Goal: Transaction & Acquisition: Purchase product/service

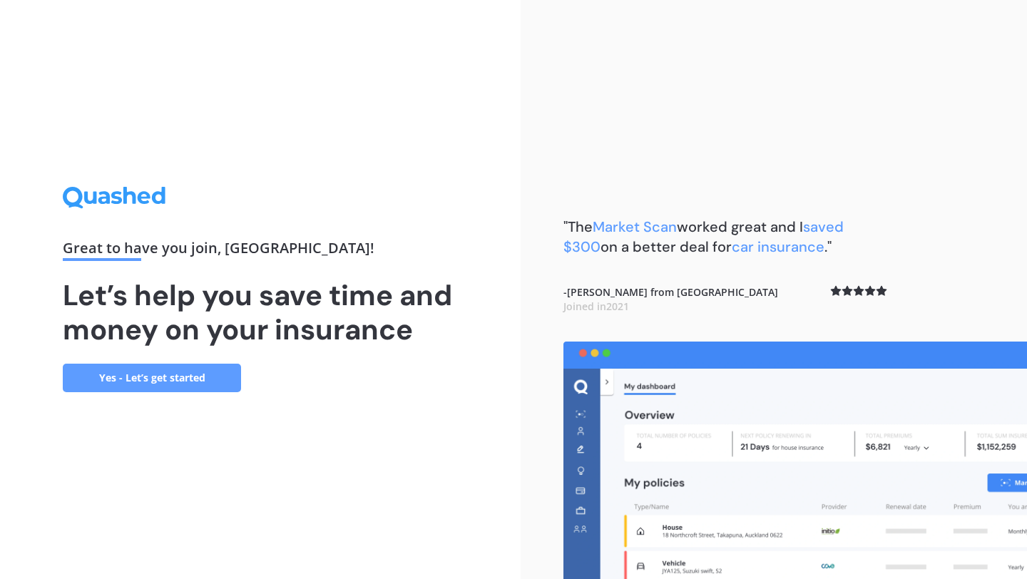
click at [128, 370] on link "Yes - Let’s get started" at bounding box center [152, 378] width 178 height 29
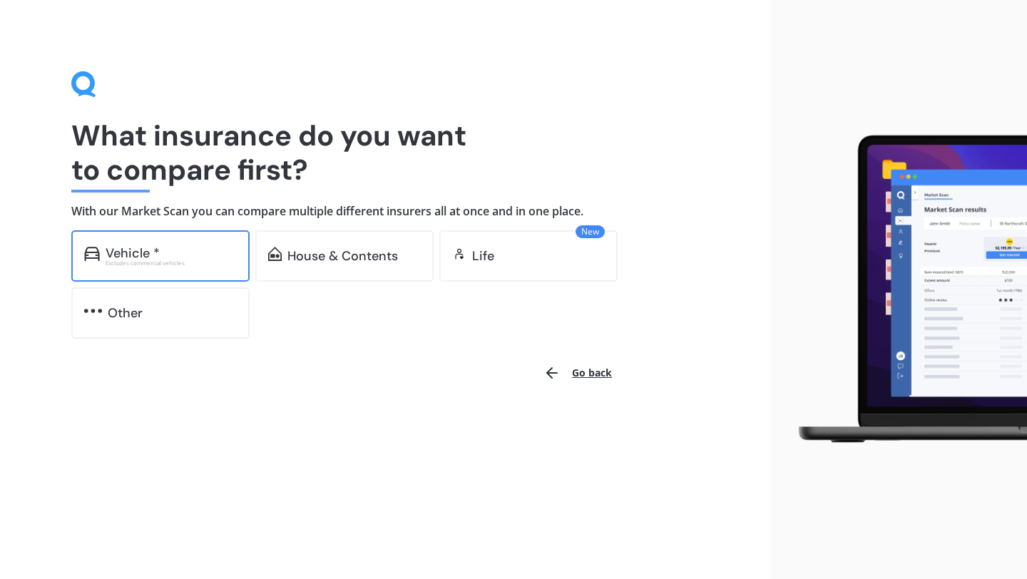
click at [198, 262] on div "Excludes commercial vehicles" at bounding box center [171, 263] width 131 height 6
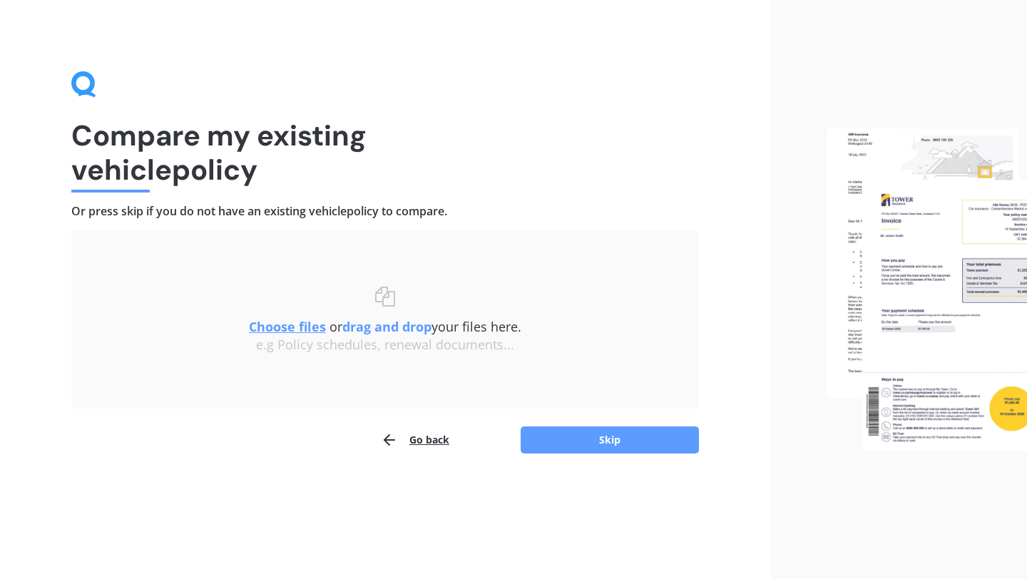
click at [190, 208] on h4 "Or press skip if you do not have an existing vehicle policy to compare." at bounding box center [385, 211] width 628 height 15
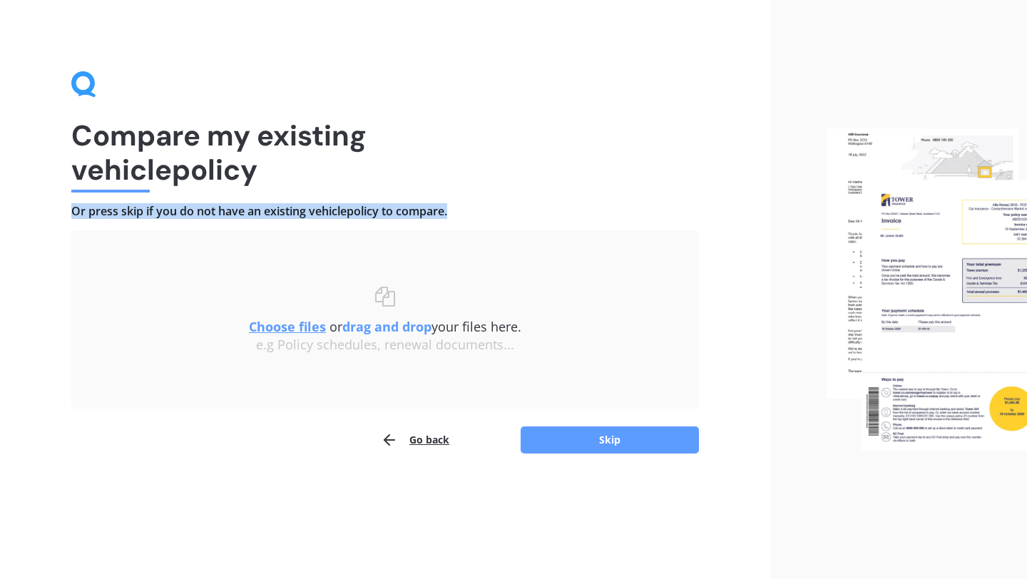
click at [190, 208] on h4 "Or press skip if you do not have an existing vehicle policy to compare." at bounding box center [385, 211] width 628 height 15
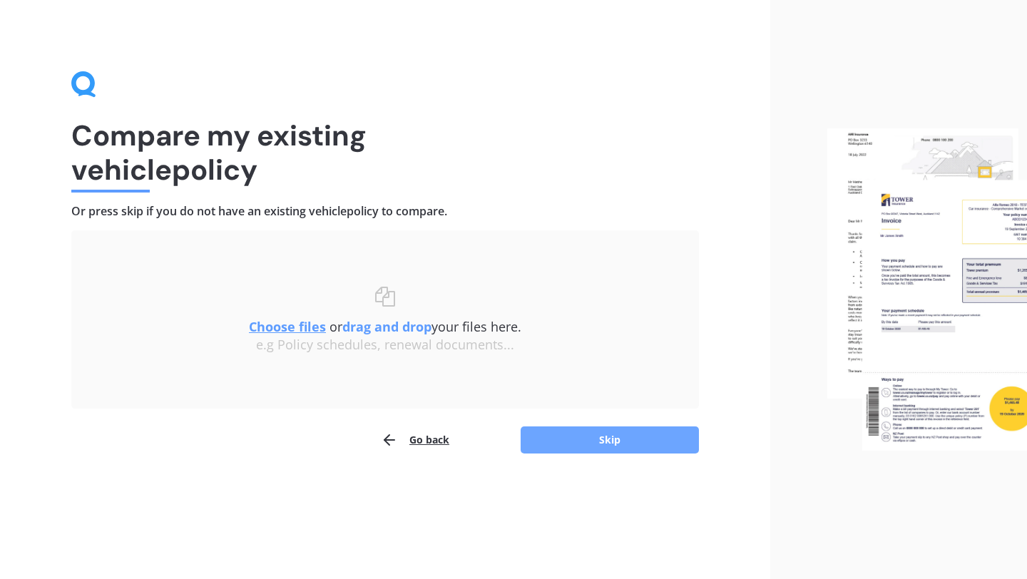
click at [566, 433] on button "Skip" at bounding box center [610, 439] width 178 height 27
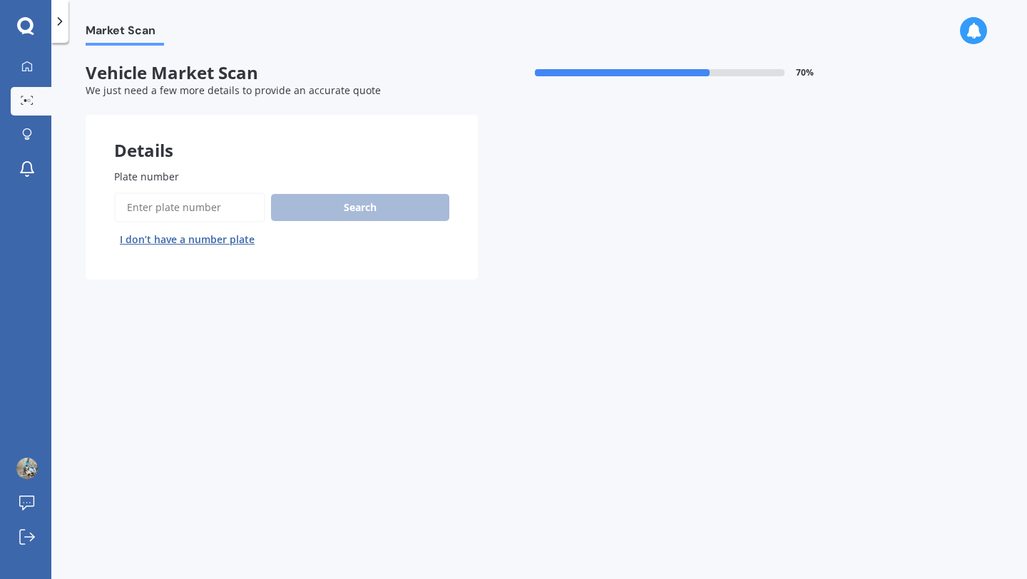
click at [195, 244] on button "I don’t have a number plate" at bounding box center [187, 239] width 146 height 23
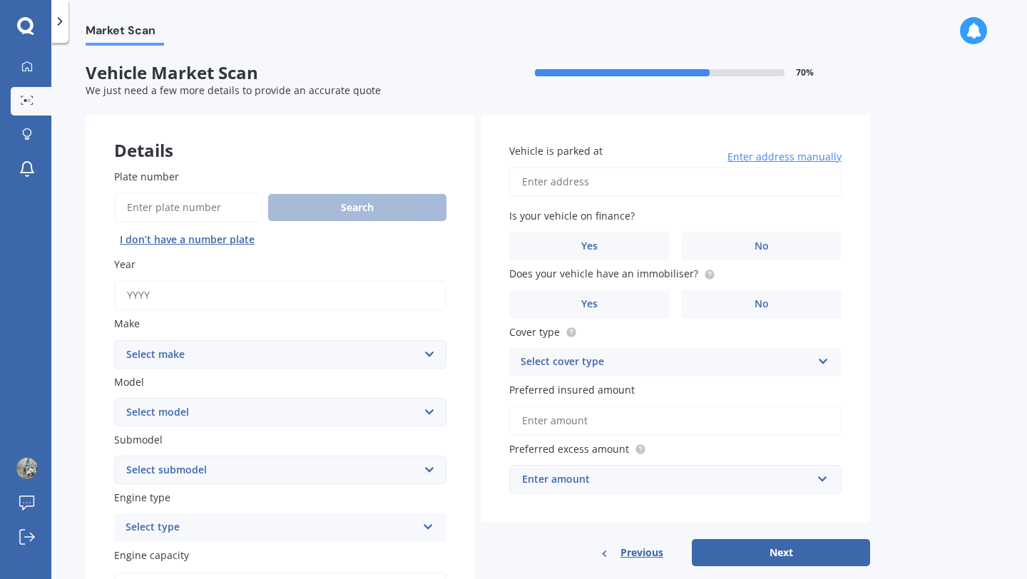
click at [221, 290] on input "Year" at bounding box center [280, 295] width 332 height 30
type input "2025"
click at [223, 357] on select "Select make AC ALFA ROMEO ASTON [PERSON_NAME] AUDI AUSTIN BEDFORD Bentley BMW B…" at bounding box center [280, 354] width 332 height 29
select select "MINI"
click at [114, 341] on select "Select make AC ALFA ROMEO ASTON [PERSON_NAME] AUDI AUSTIN BEDFORD Bentley BMW B…" at bounding box center [280, 354] width 332 height 29
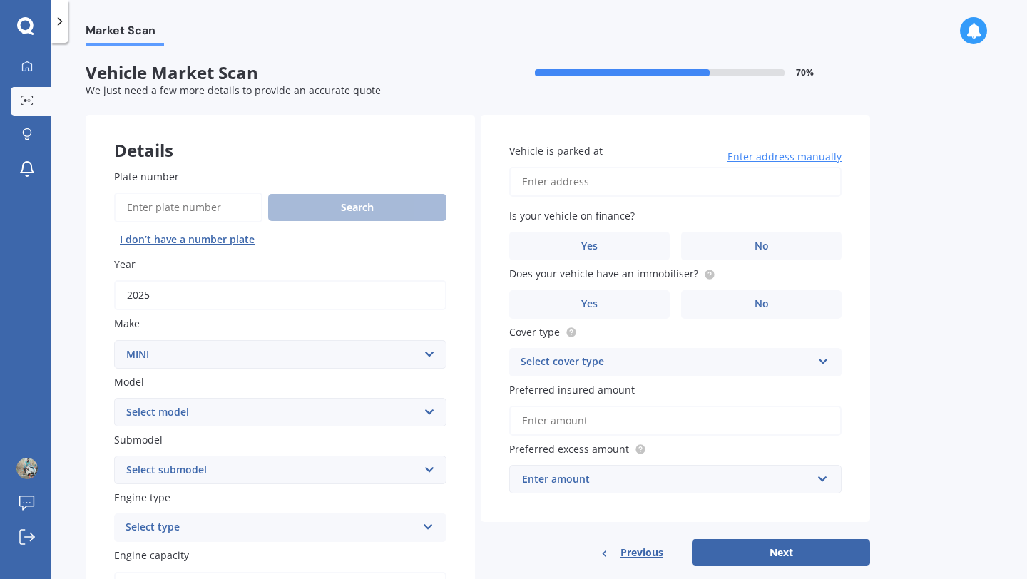
click at [193, 410] on select "Select model Clubman [PERSON_NAME] [PERSON_NAME] One" at bounding box center [280, 412] width 332 height 29
select select "[PERSON_NAME]"
click at [114, 399] on select "Select model Clubman [PERSON_NAME] [PERSON_NAME] One" at bounding box center [280, 412] width 332 height 29
click at [190, 468] on select "Select submodel (All other) Convertible Crossover D D [PERSON_NAME] Works S" at bounding box center [280, 470] width 332 height 29
select select "(ALL OTHER)"
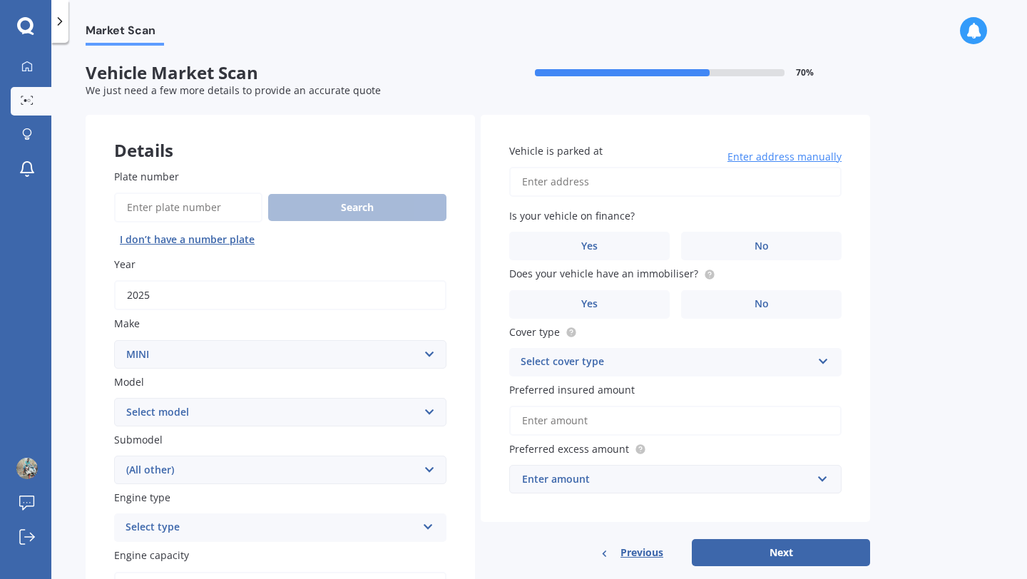
click at [114, 457] on select "Select submodel (All other) Convertible Crossover D D [PERSON_NAME] Works S" at bounding box center [280, 470] width 332 height 29
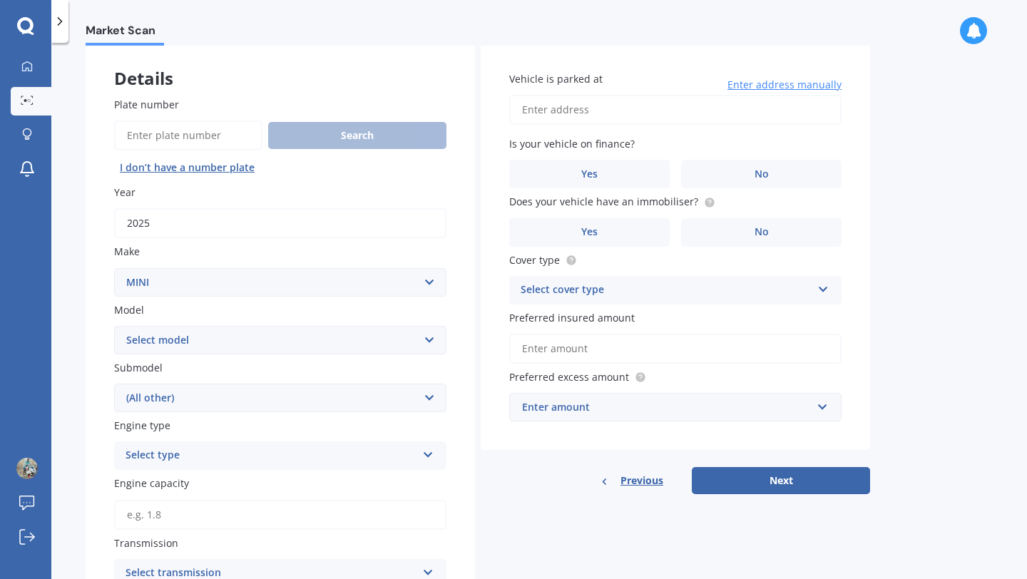
scroll to position [97, 0]
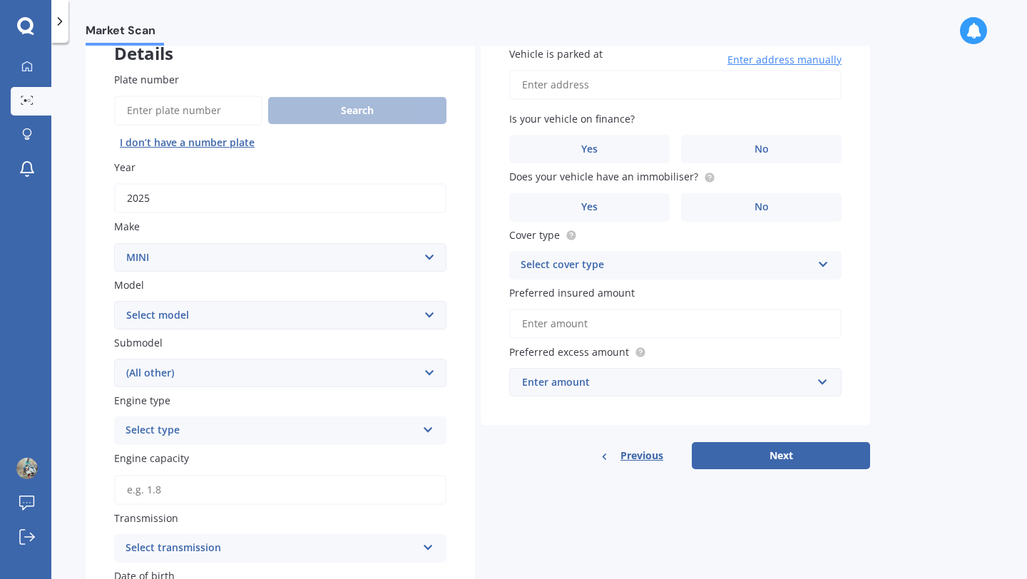
click at [242, 430] on div "Select type" at bounding box center [271, 430] width 291 height 17
click at [220, 461] on div "Petrol" at bounding box center [280, 459] width 331 height 26
click at [210, 497] on input "Engine capacity" at bounding box center [280, 490] width 332 height 30
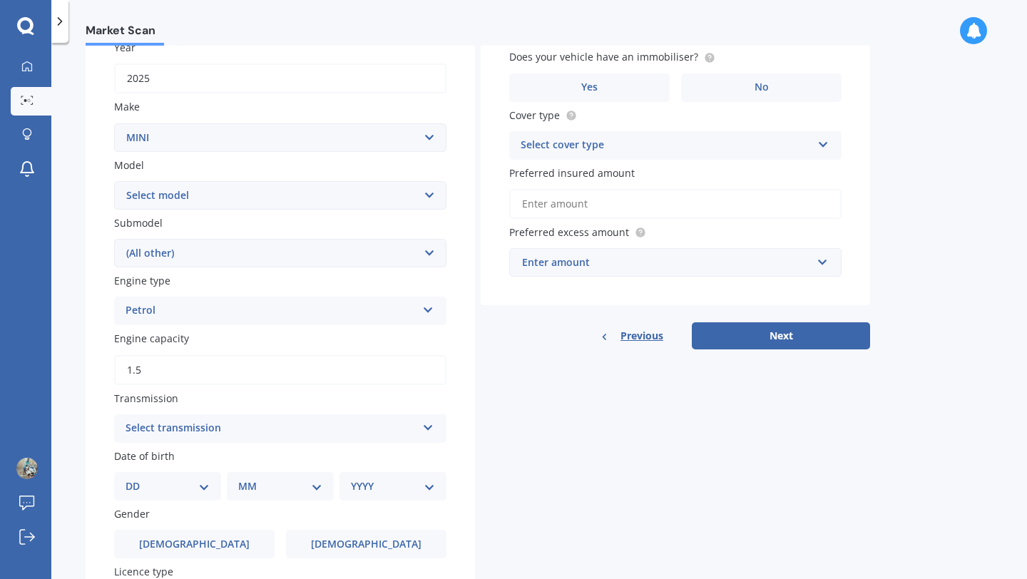
scroll to position [219, 0]
type input "1.5"
click at [195, 424] on div "Select transmission" at bounding box center [271, 426] width 291 height 17
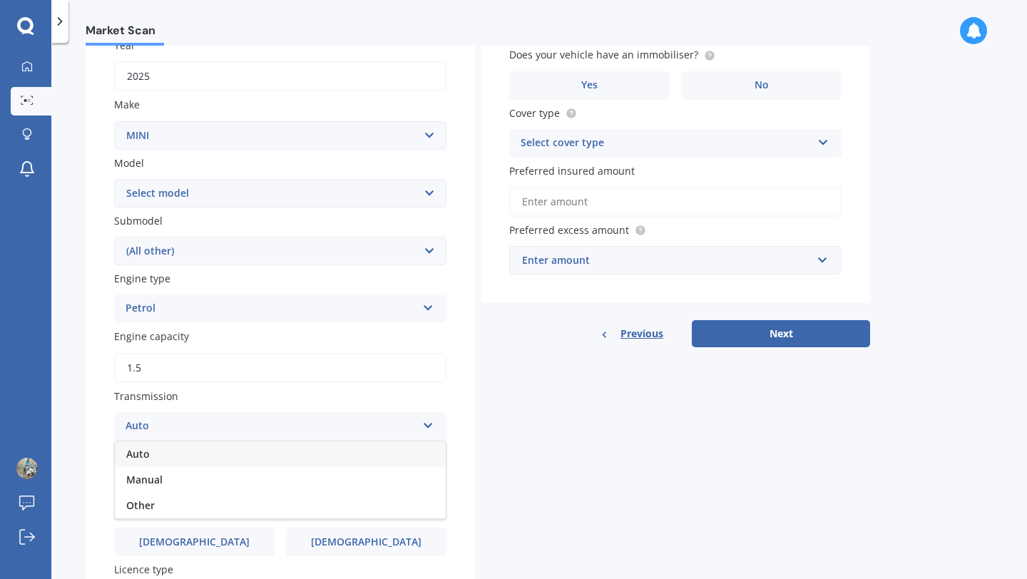
click at [180, 455] on div "Auto" at bounding box center [280, 454] width 331 height 26
click at [225, 260] on select "Select submodel (All other) Convertible Crossover D D [PERSON_NAME] Works S" at bounding box center [280, 251] width 332 height 29
click at [114, 238] on select "Select submodel (All other) Convertible Crossover D D [PERSON_NAME] Works S" at bounding box center [280, 251] width 332 height 29
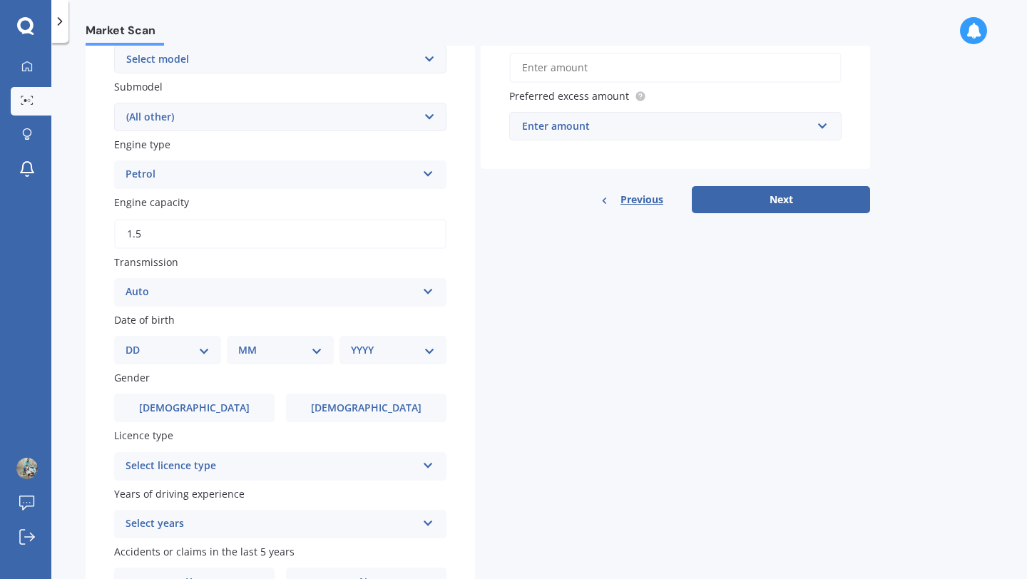
scroll to position [356, 0]
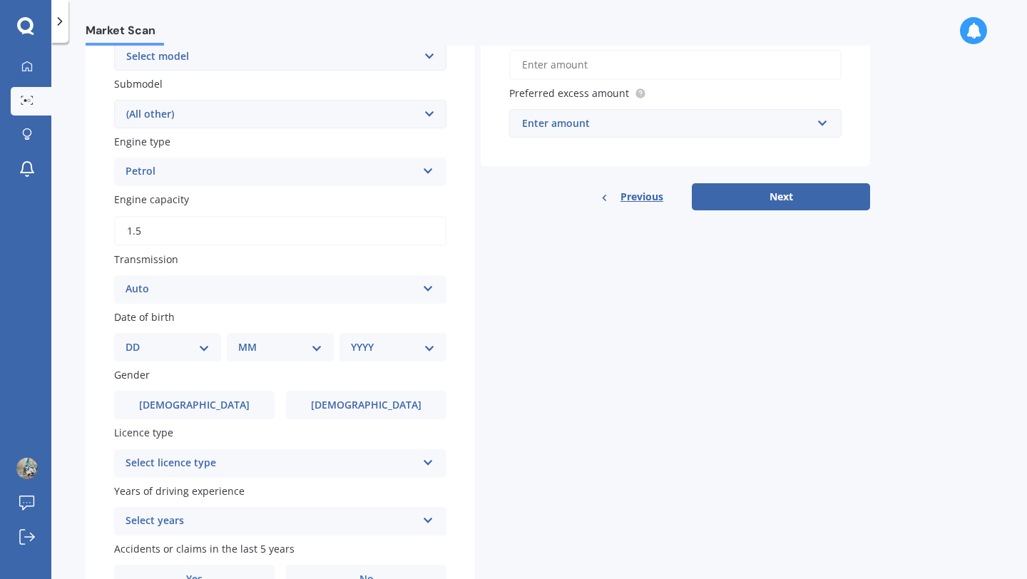
click at [175, 348] on select "DD 01 02 03 04 05 06 07 08 09 10 11 12 13 14 15 16 17 18 19 20 21 22 23 24 25 2…" at bounding box center [168, 347] width 84 height 16
click at [137, 342] on select "DD 01 02 03 04 05 06 07 08 09 10 11 12 13 14 15 16 17 18 19 20 21 22 23 24 25 2…" at bounding box center [168, 347] width 84 height 16
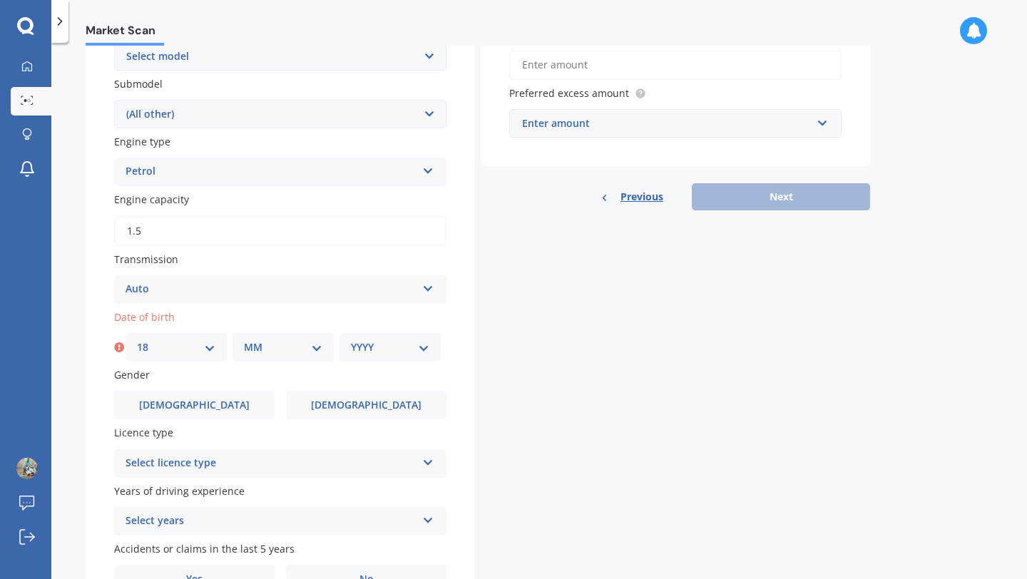
click at [200, 358] on div "DD 01 02 03 04 05 06 07 08 09 10 11 12 13 14 15 16 17 18 19 20 21 22 23 24 25 2…" at bounding box center [176, 347] width 101 height 29
click at [205, 351] on select "DD 01 02 03 04 05 06 07 08 09 10 11 12 13 14 15 16 17 18 19 20 21 22 23 24 25 2…" at bounding box center [176, 347] width 78 height 16
select select "19"
click at [137, 342] on select "DD 01 02 03 04 05 06 07 08 09 10 11 12 13 14 15 16 17 18 19 20 21 22 23 24 25 2…" at bounding box center [176, 347] width 78 height 16
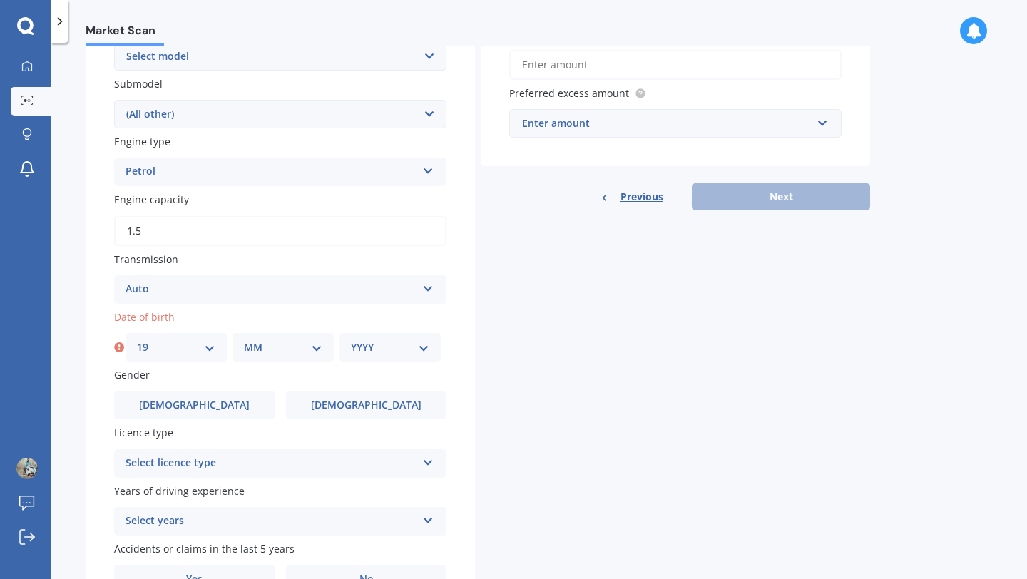
click at [292, 342] on select "MM 01 02 03 04 05 06 07 08 09 10 11 12" at bounding box center [283, 347] width 78 height 16
select select "10"
click at [244, 342] on select "MM 01 02 03 04 05 06 07 08 09 10 11 12" at bounding box center [283, 347] width 78 height 16
click at [396, 359] on div "YYYY 2025 2024 2023 2022 2021 2020 2019 2018 2017 2016 2015 2014 2013 2012 2011…" at bounding box center [389, 347] width 101 height 29
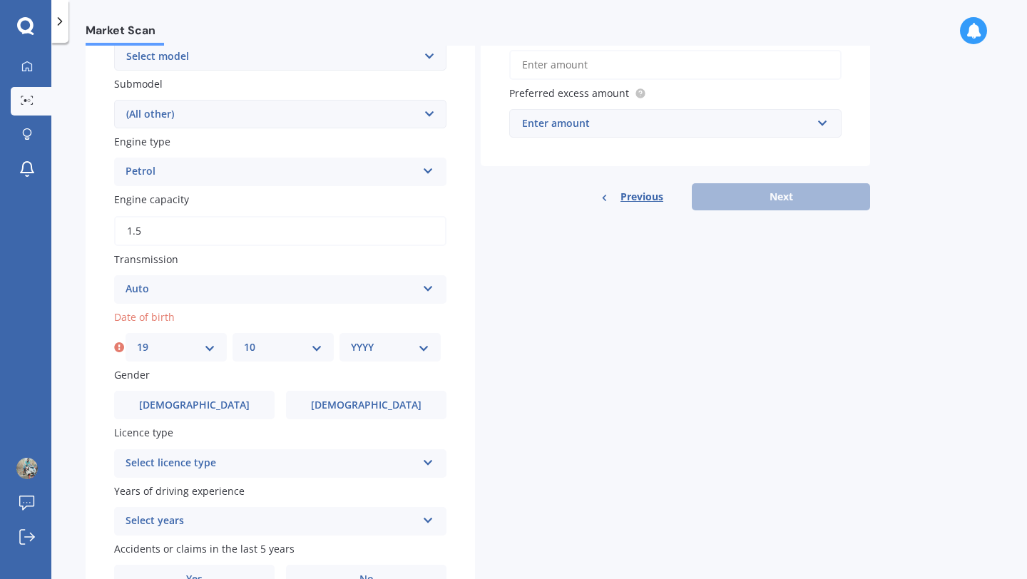
click at [421, 350] on select "YYYY 2025 2024 2023 2022 2021 2020 2019 2018 2017 2016 2015 2014 2013 2012 2011…" at bounding box center [390, 347] width 78 height 16
select select "1993"
click at [351, 342] on select "YYYY 2025 2024 2023 2022 2021 2020 2019 2018 2017 2016 2015 2014 2013 2012 2011…" at bounding box center [390, 347] width 78 height 16
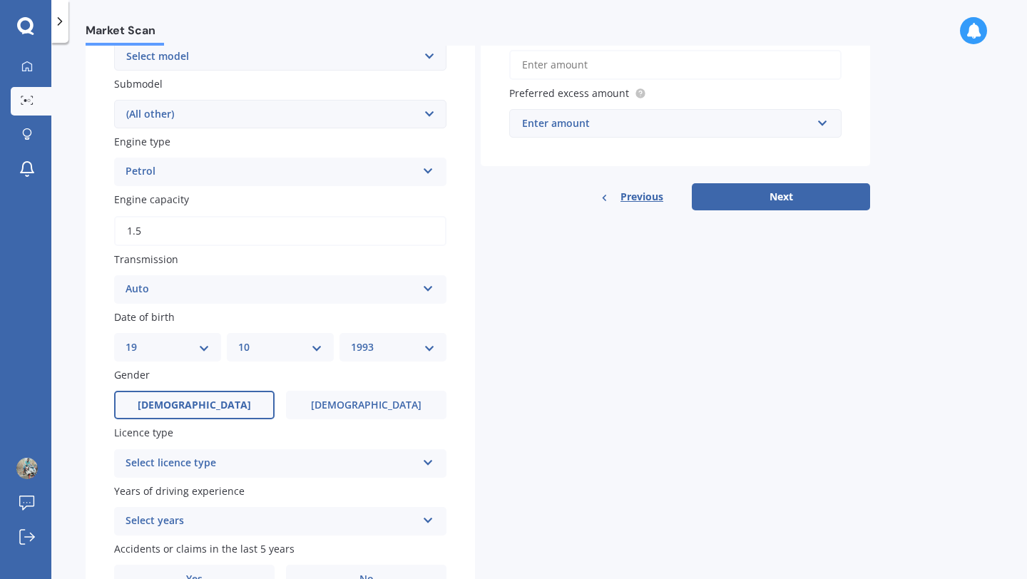
click at [248, 419] on label "[DEMOGRAPHIC_DATA]" at bounding box center [194, 405] width 160 height 29
click at [0, 0] on input "[DEMOGRAPHIC_DATA]" at bounding box center [0, 0] width 0 height 0
click at [240, 471] on div "Select licence type" at bounding box center [271, 463] width 291 height 17
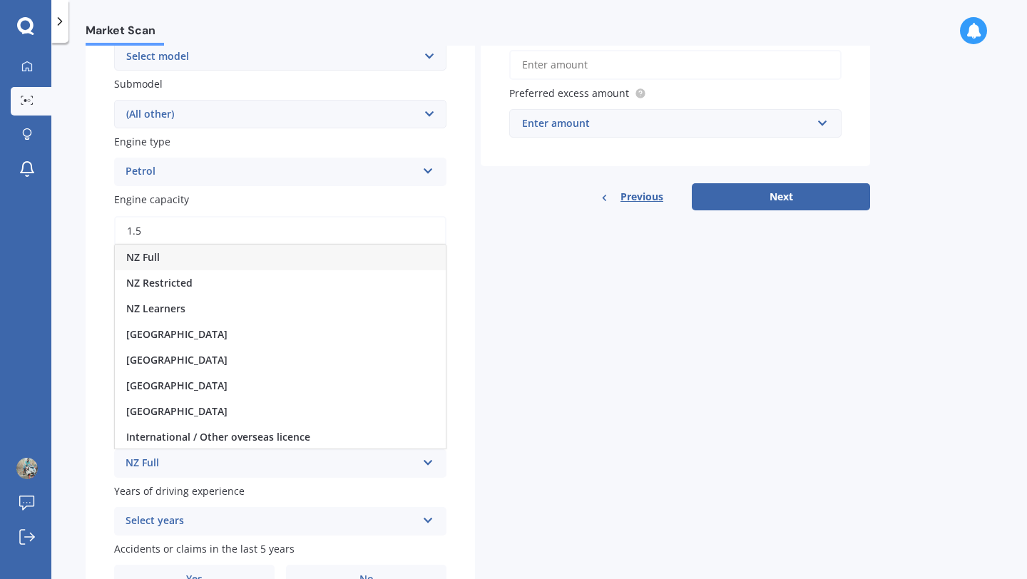
click at [221, 270] on div "NZ Full" at bounding box center [280, 258] width 331 height 26
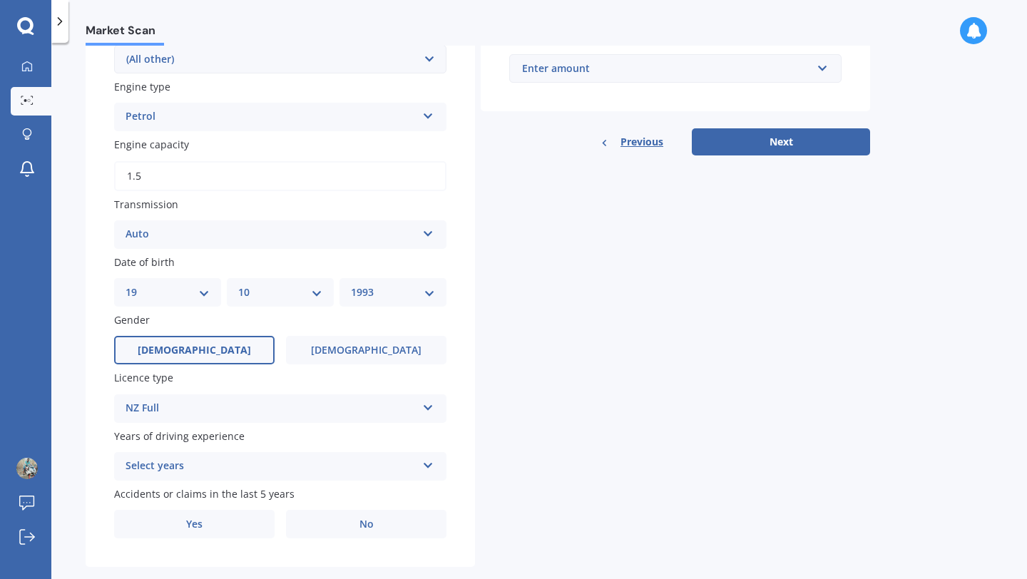
scroll to position [440, 0]
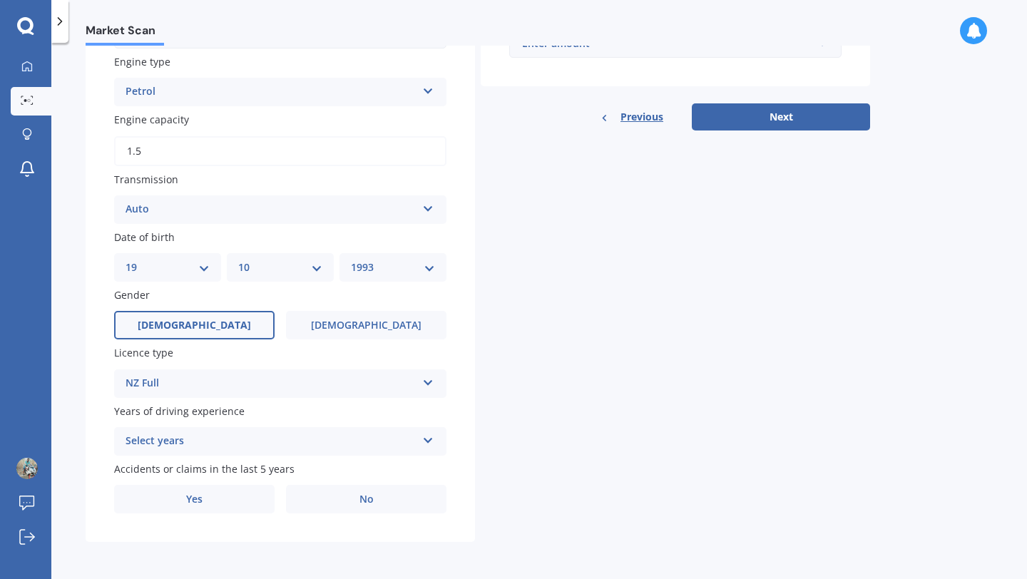
click at [200, 437] on div "Select years" at bounding box center [271, 441] width 291 height 17
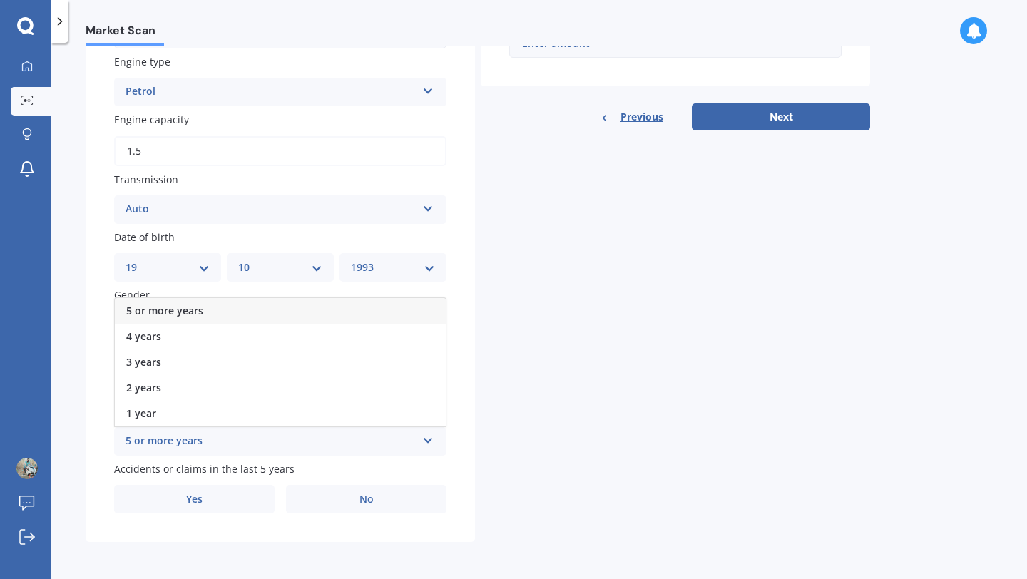
click at [178, 302] on div "5 or more years" at bounding box center [280, 311] width 331 height 26
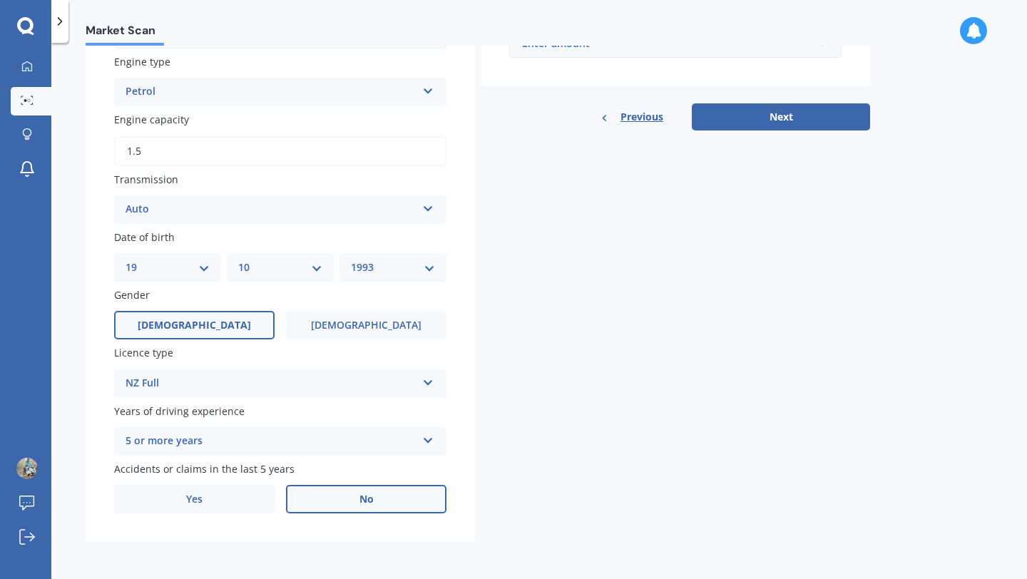
click at [327, 502] on label "No" at bounding box center [366, 499] width 160 height 29
click at [0, 0] on input "No" at bounding box center [0, 0] width 0 height 0
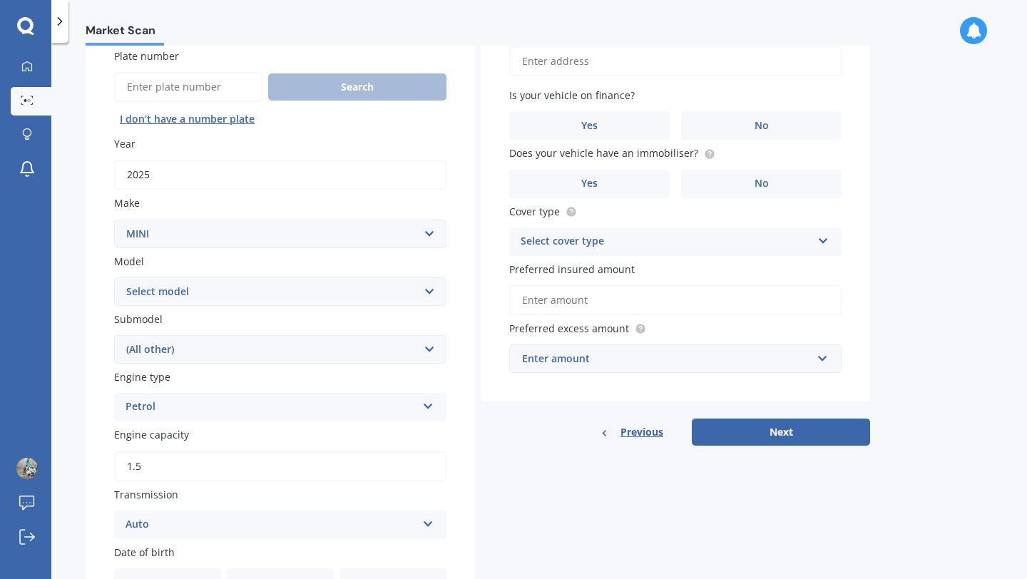
scroll to position [0, 0]
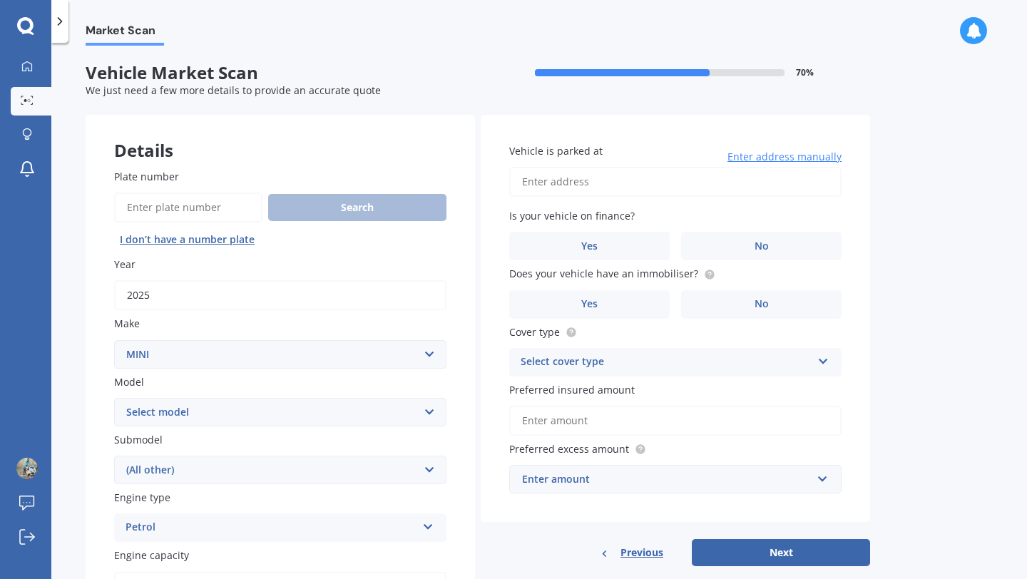
click at [580, 185] on input "Vehicle is parked at" at bounding box center [675, 182] width 332 height 30
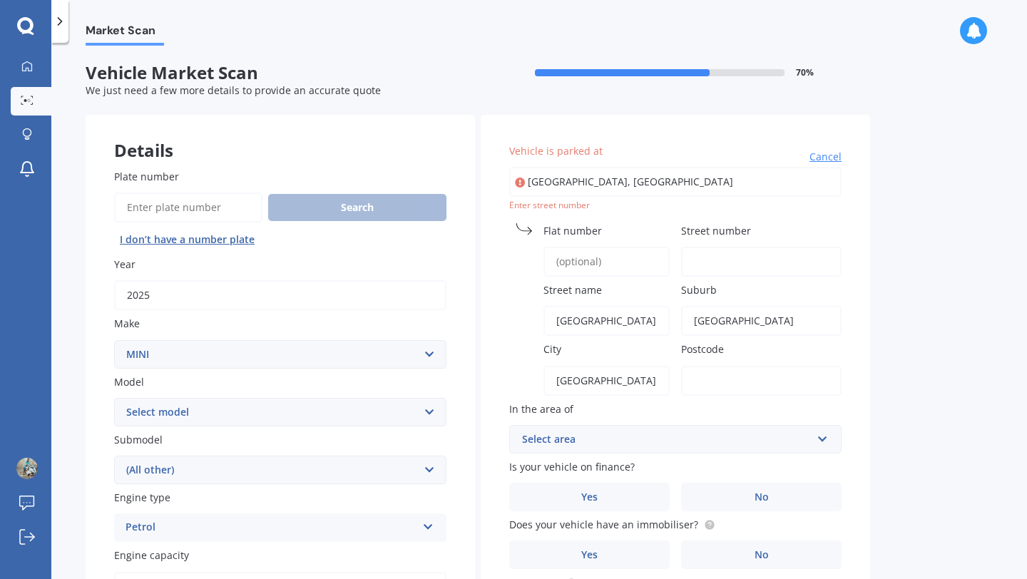
type input "[GEOGRAPHIC_DATA], [GEOGRAPHIC_DATA]"
click at [613, 182] on input "[GEOGRAPHIC_DATA], [GEOGRAPHIC_DATA]" at bounding box center [675, 182] width 332 height 30
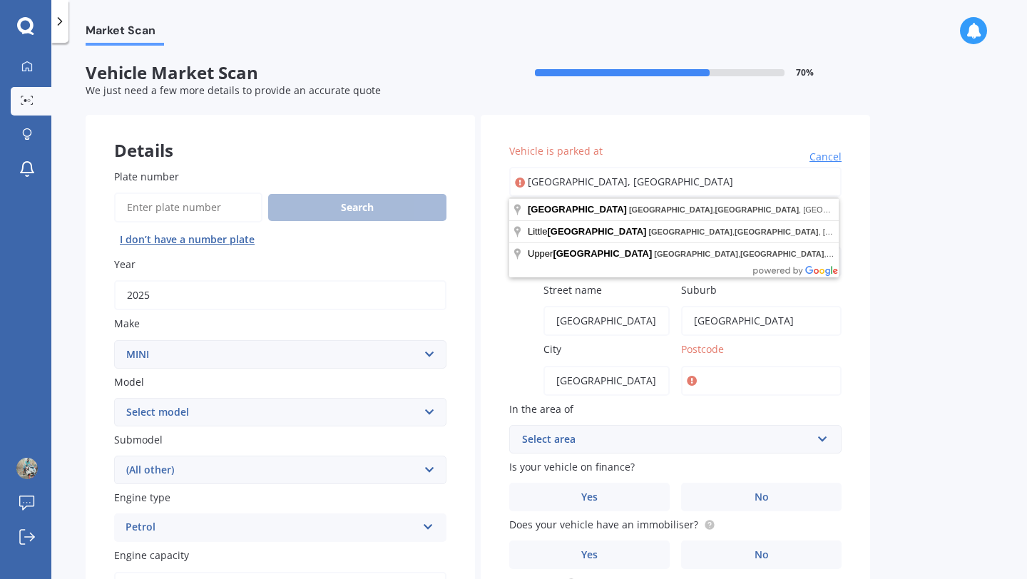
click at [522, 306] on div "Street name [GEOGRAPHIC_DATA]" at bounding box center [589, 308] width 160 height 53
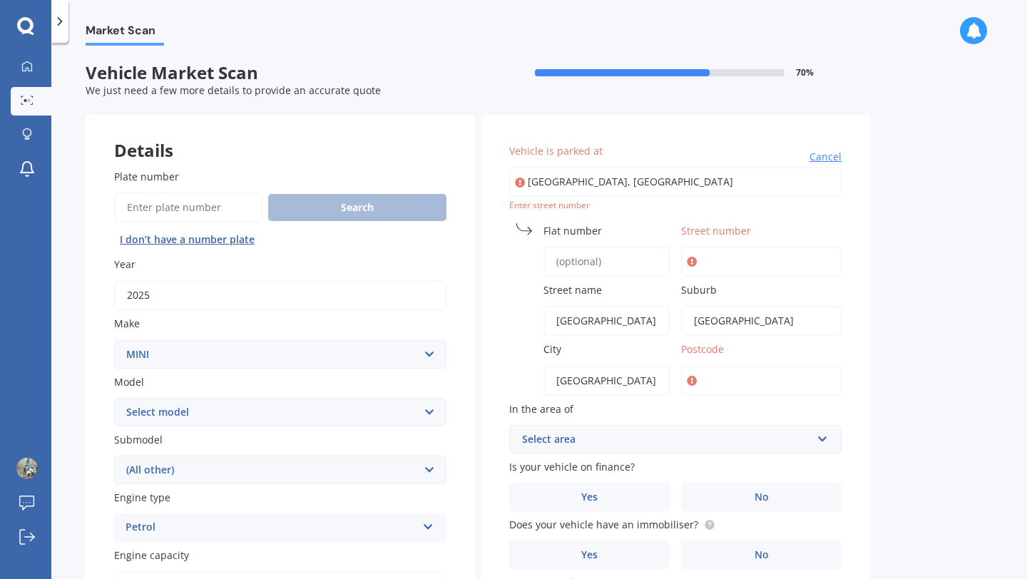
click at [595, 271] on input "Flat number" at bounding box center [606, 262] width 126 height 30
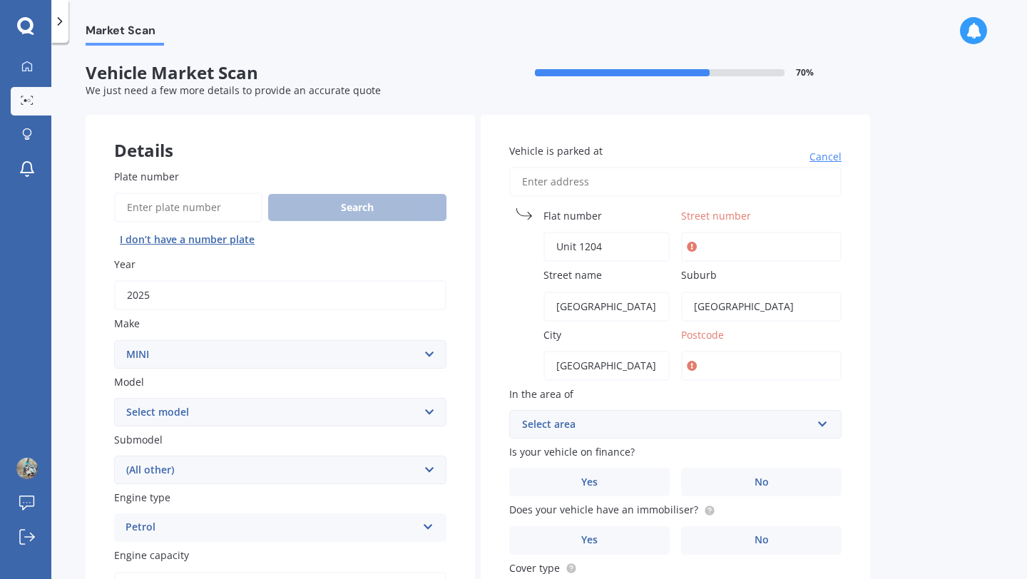
type input "Unit 1204"
click at [779, 252] on input "Street number" at bounding box center [761, 247] width 160 height 30
type input "171"
click at [662, 281] on label "Street name" at bounding box center [603, 274] width 121 height 15
click at [662, 292] on input "[GEOGRAPHIC_DATA]" at bounding box center [606, 307] width 126 height 30
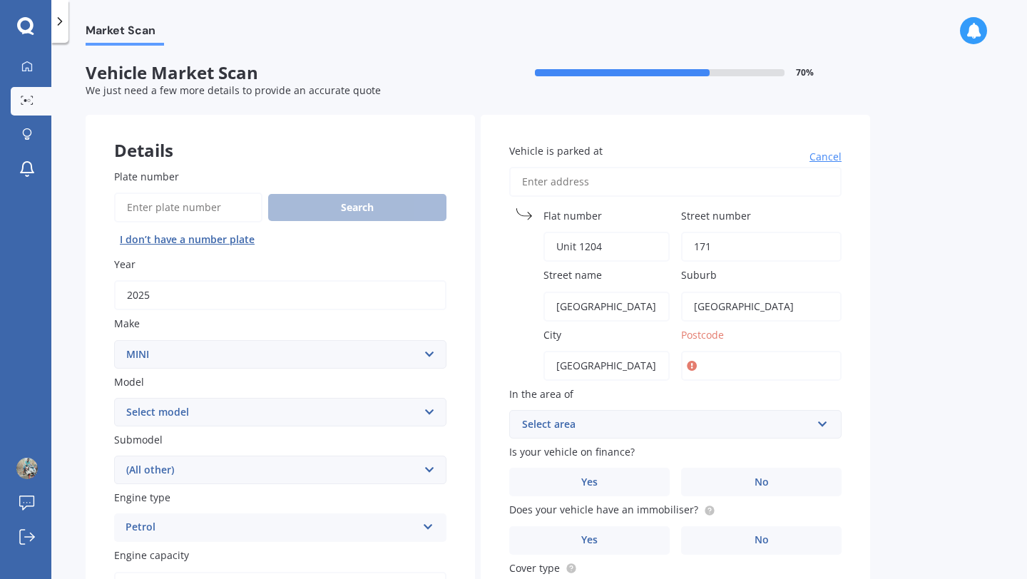
click at [718, 366] on input "Postcode" at bounding box center [761, 366] width 160 height 30
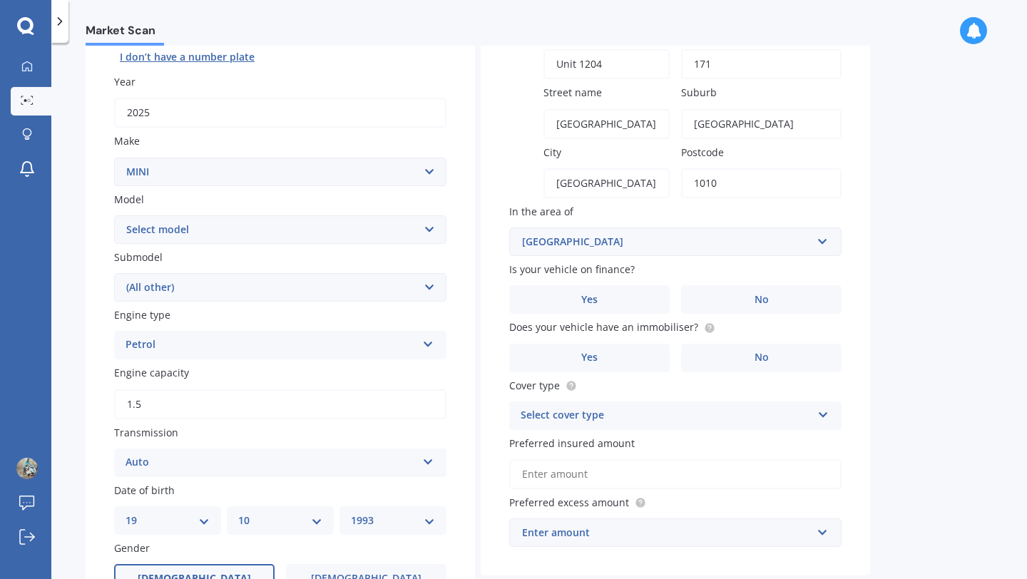
scroll to position [186, 0]
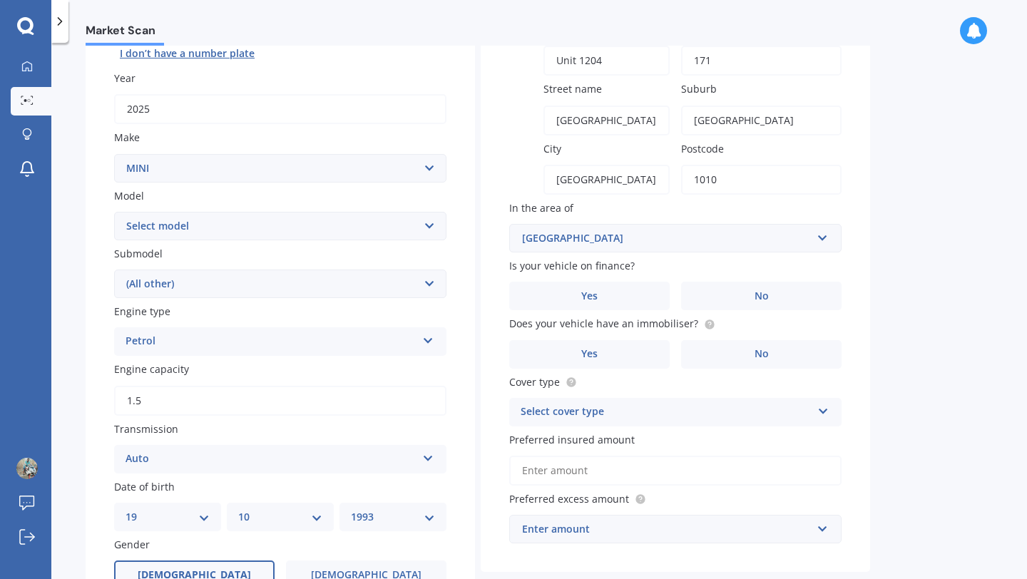
type input "1010"
click at [890, 228] on div "Market Scan Vehicle Market Scan 70 % We just need a few more details to provide…" at bounding box center [538, 314] width 975 height 536
click at [615, 310] on label "Yes" at bounding box center [589, 296] width 160 height 29
click at [0, 0] on input "Yes" at bounding box center [0, 0] width 0 height 0
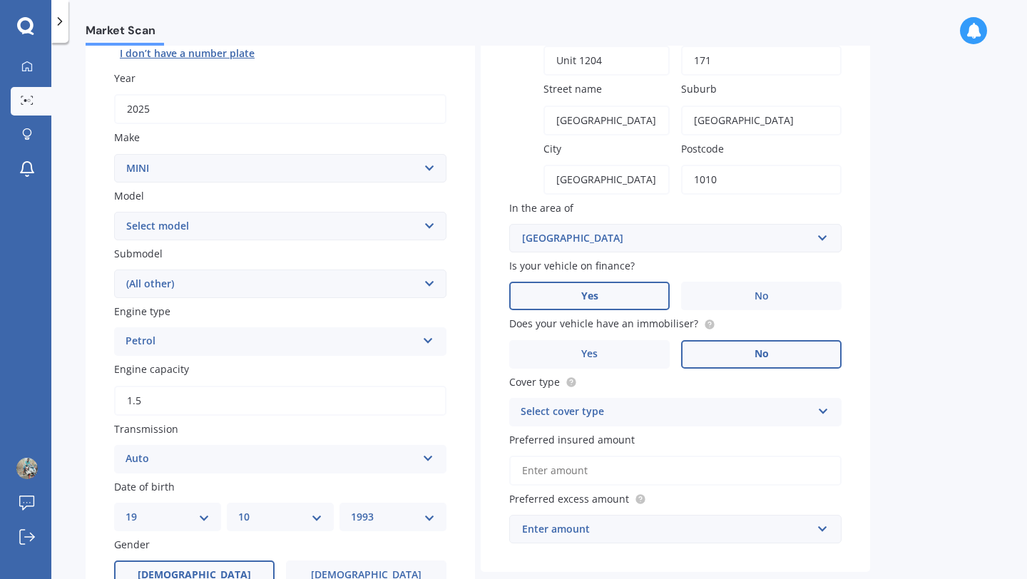
click at [685, 362] on label "No" at bounding box center [761, 354] width 160 height 29
click at [0, 0] on input "No" at bounding box center [0, 0] width 0 height 0
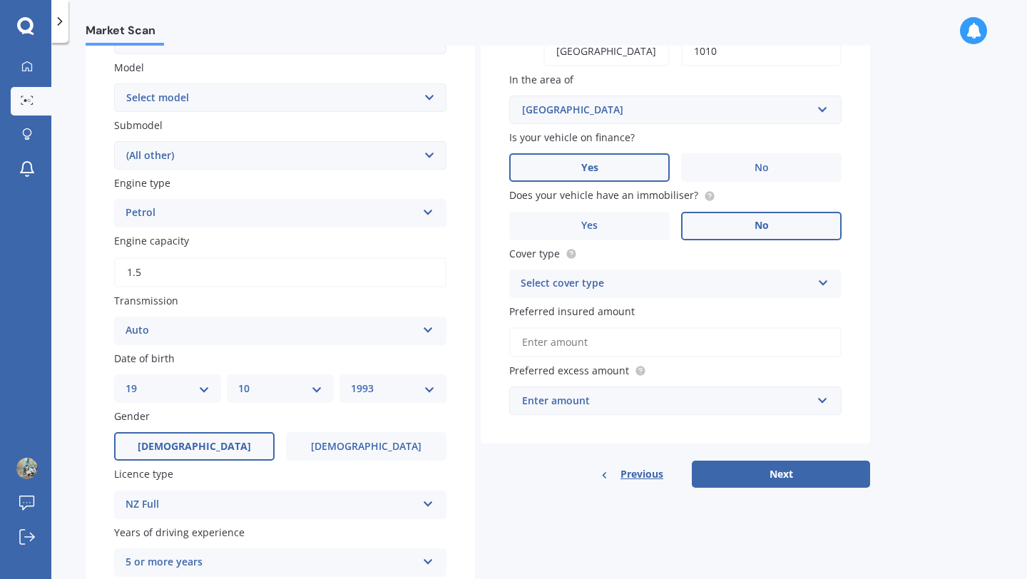
scroll to position [317, 0]
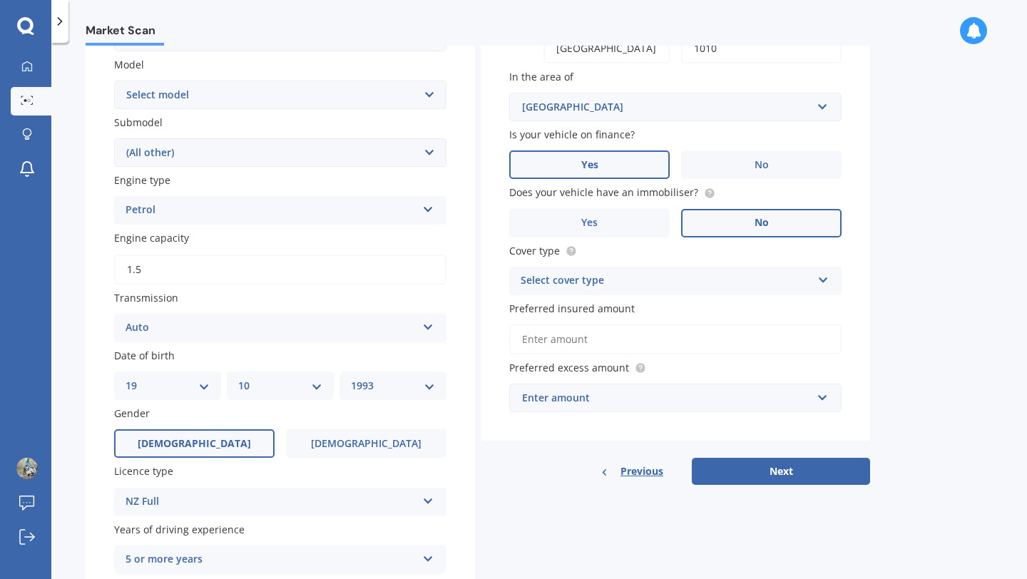
click at [645, 280] on div "Select cover type" at bounding box center [666, 280] width 291 height 17
click at [616, 318] on div "Comprehensive" at bounding box center [675, 309] width 331 height 26
click at [595, 341] on input "Preferred insured amount" at bounding box center [675, 339] width 332 height 30
type input "$2"
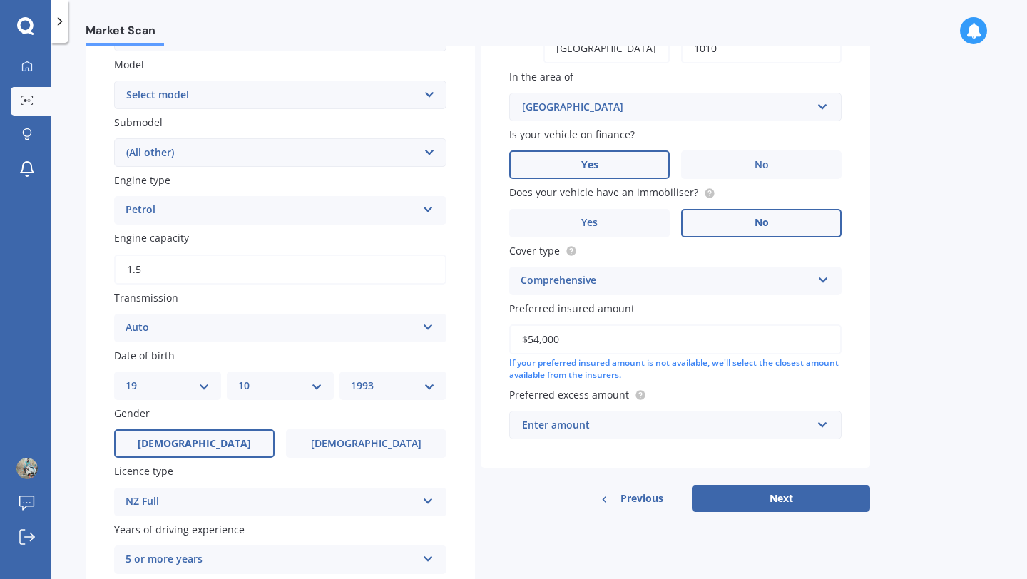
type input "$54,000"
click at [608, 431] on div "Enter amount" at bounding box center [667, 425] width 290 height 16
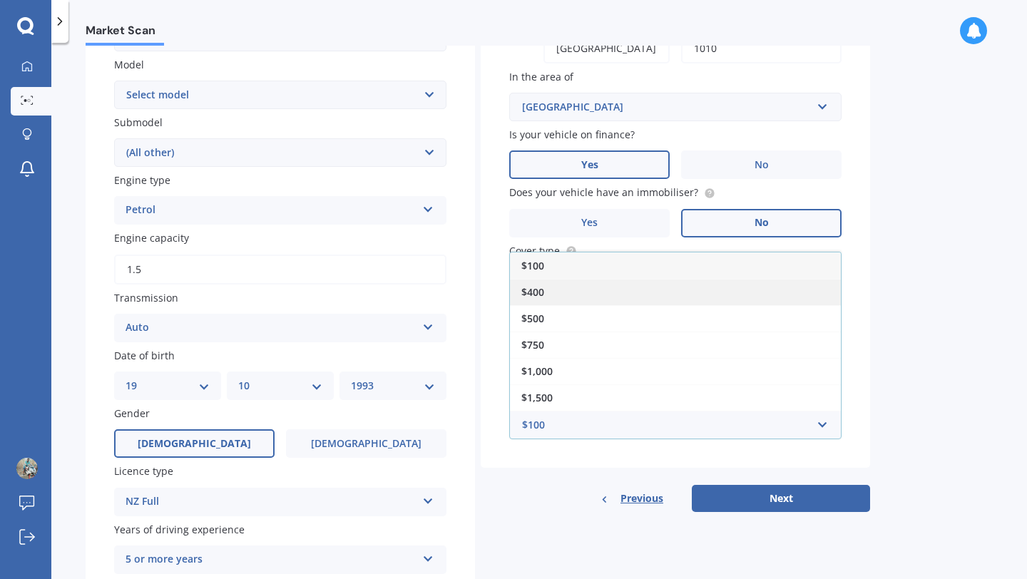
click at [570, 299] on div "$400" at bounding box center [675, 292] width 331 height 26
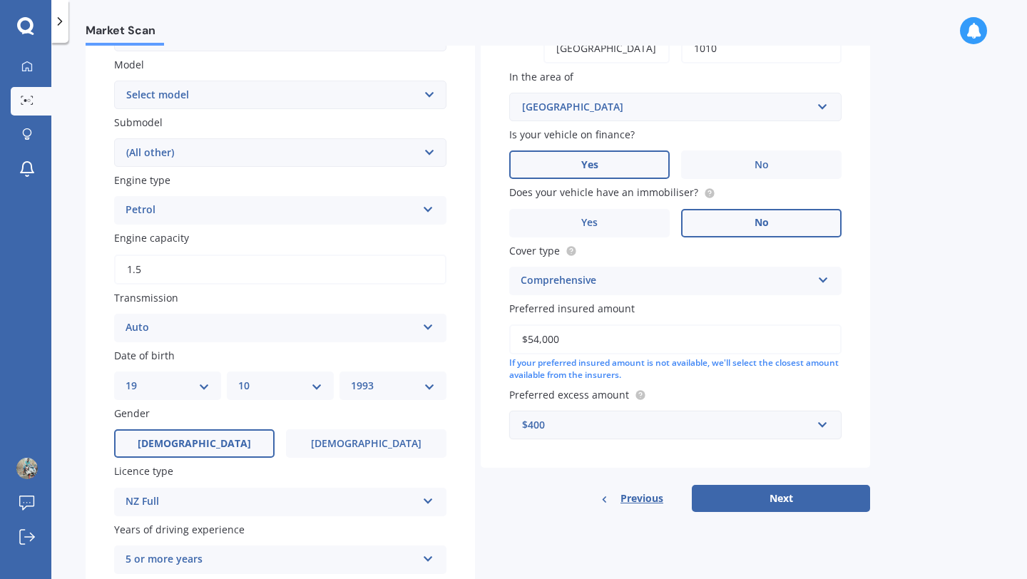
click at [663, 424] on div "$400" at bounding box center [667, 425] width 290 height 16
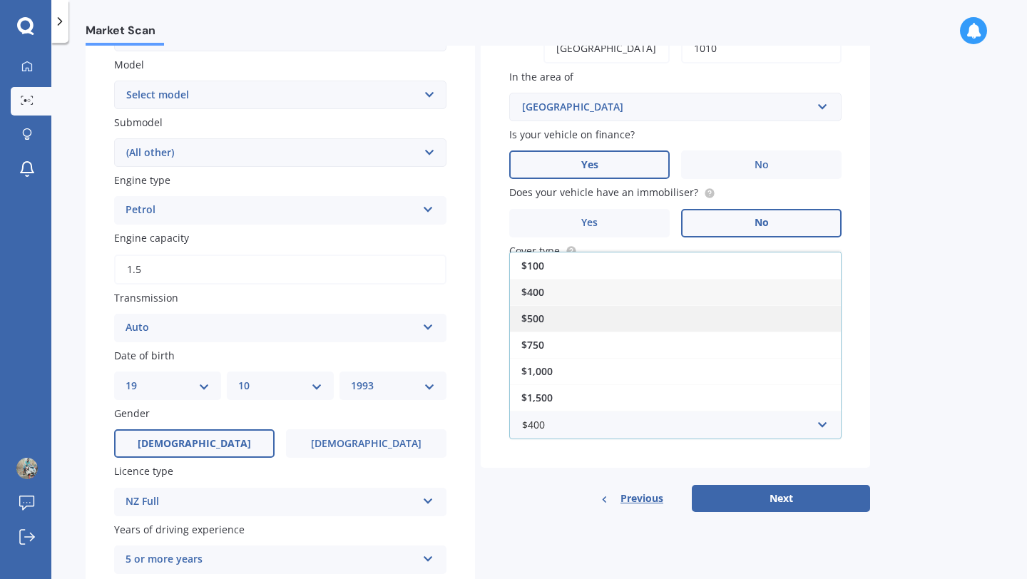
click at [575, 319] on div "$500" at bounding box center [675, 318] width 331 height 26
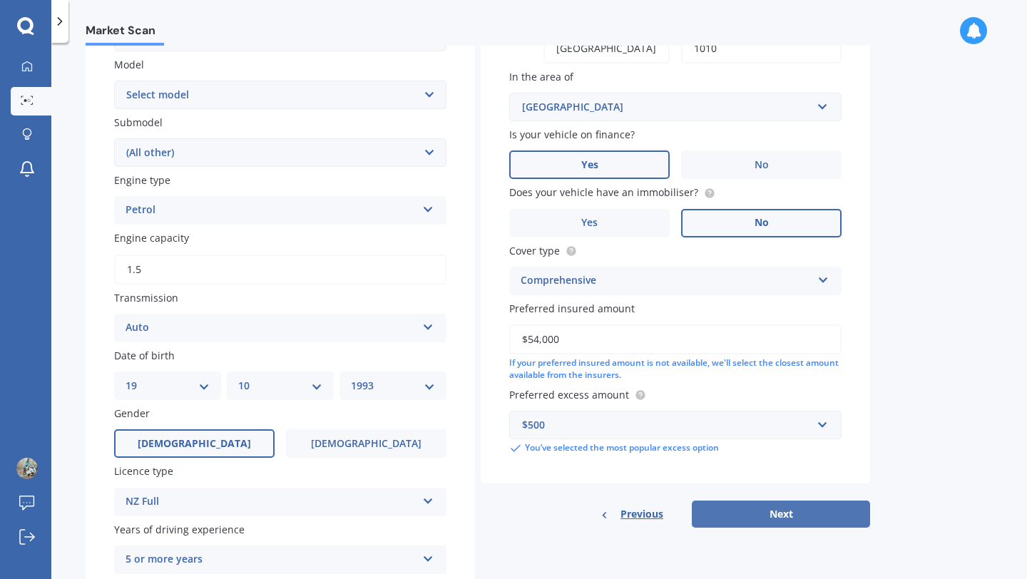
click at [770, 518] on button "Next" at bounding box center [781, 514] width 178 height 27
select select "19"
select select "10"
select select "1993"
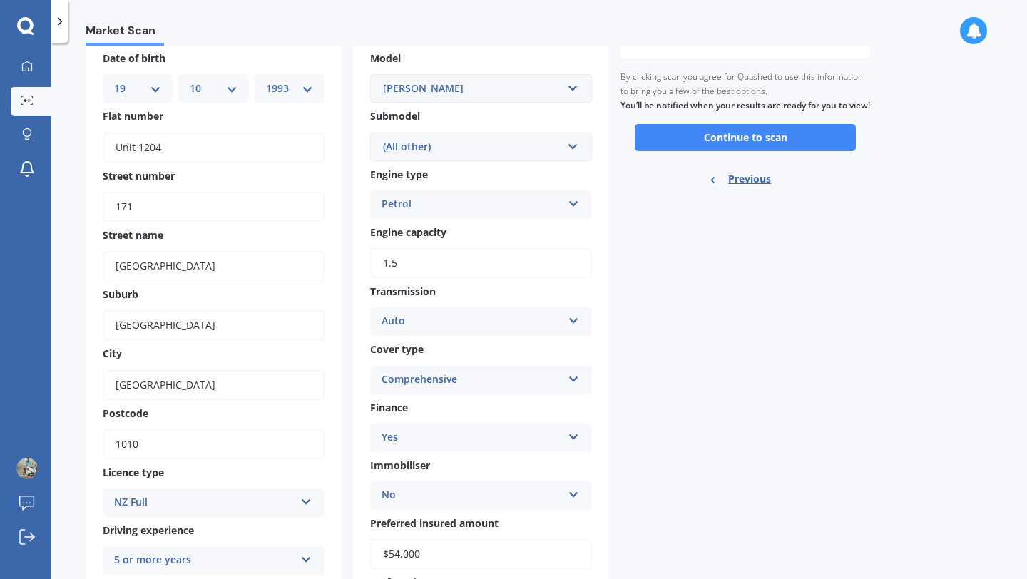
scroll to position [40, 0]
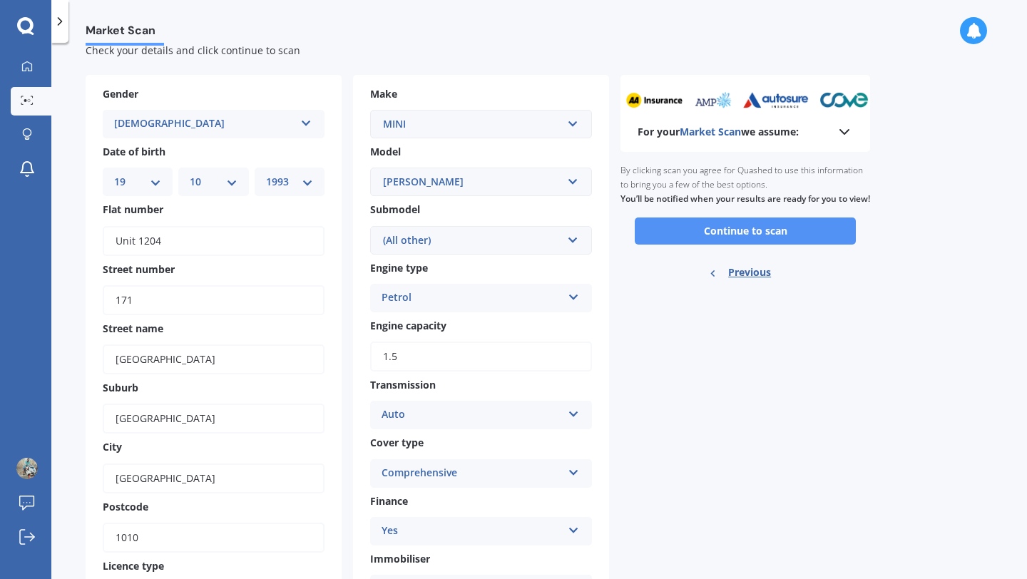
click at [721, 245] on button "Continue to scan" at bounding box center [745, 230] width 221 height 27
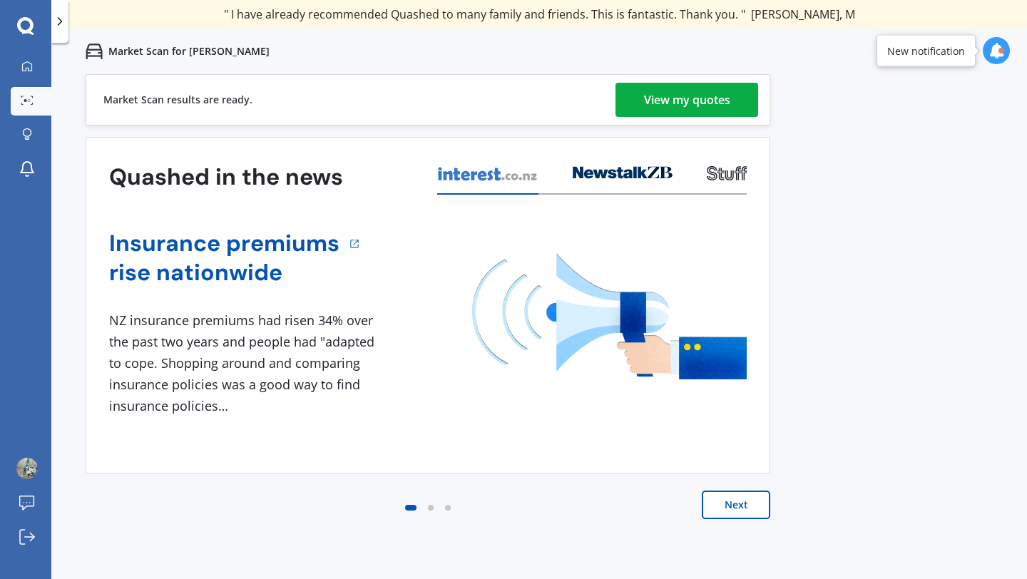
click at [690, 111] on div "View my quotes" at bounding box center [687, 100] width 86 height 34
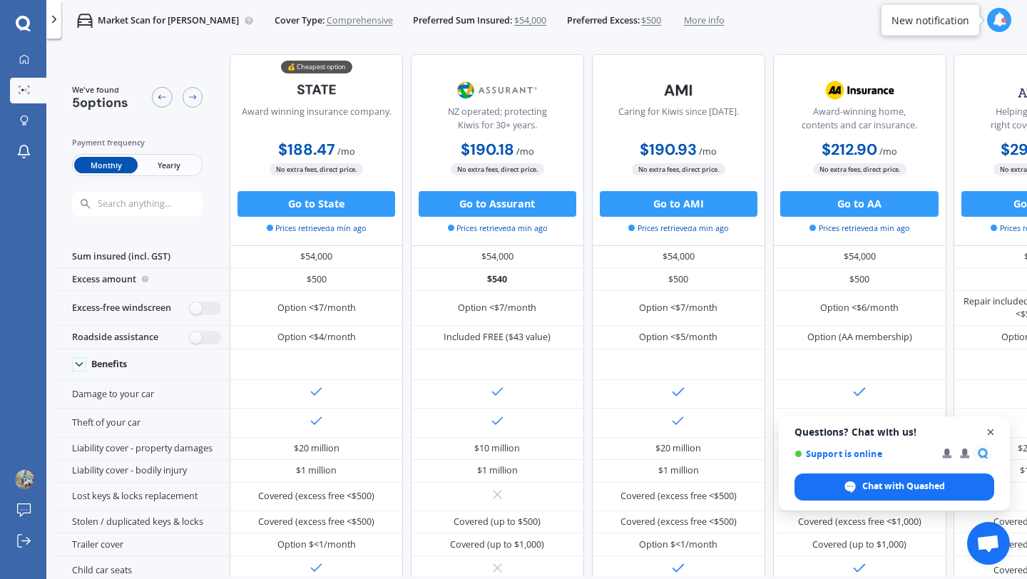
click at [988, 432] on span "Close chat" at bounding box center [991, 433] width 18 height 18
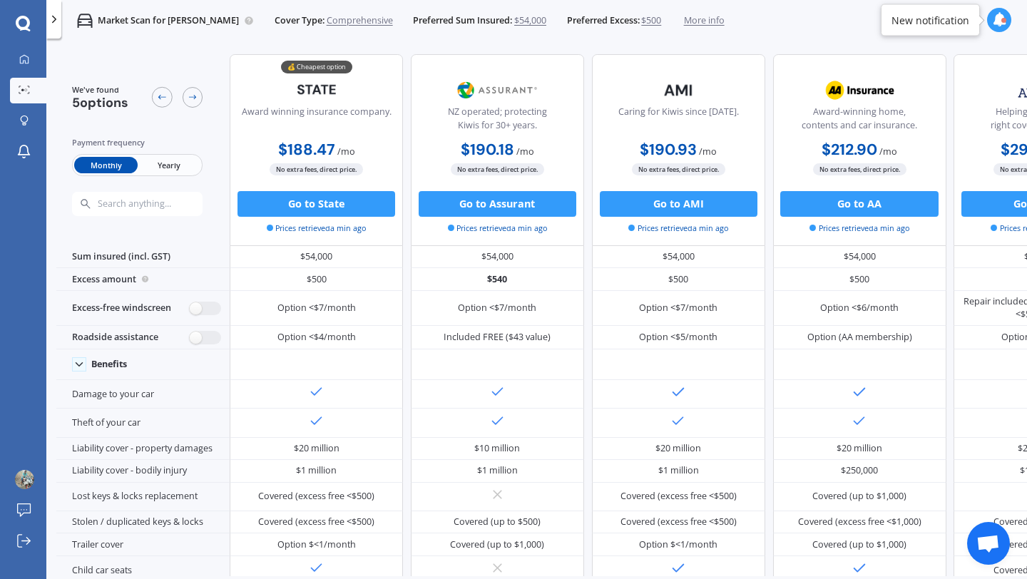
click at [168, 167] on span "Yearly" at bounding box center [169, 165] width 63 height 16
click at [119, 166] on span "Monthly" at bounding box center [105, 165] width 63 height 16
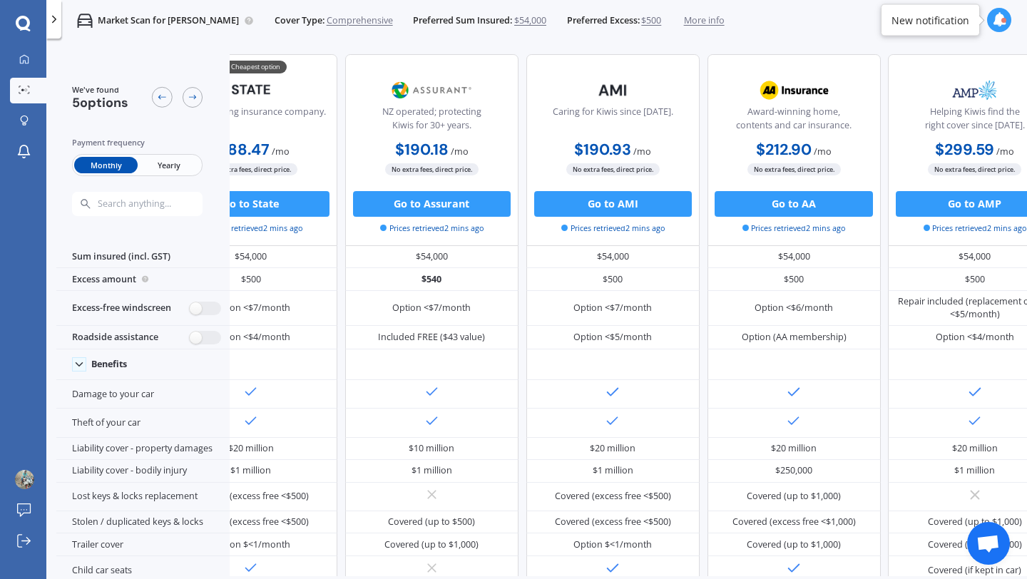
scroll to position [0, 59]
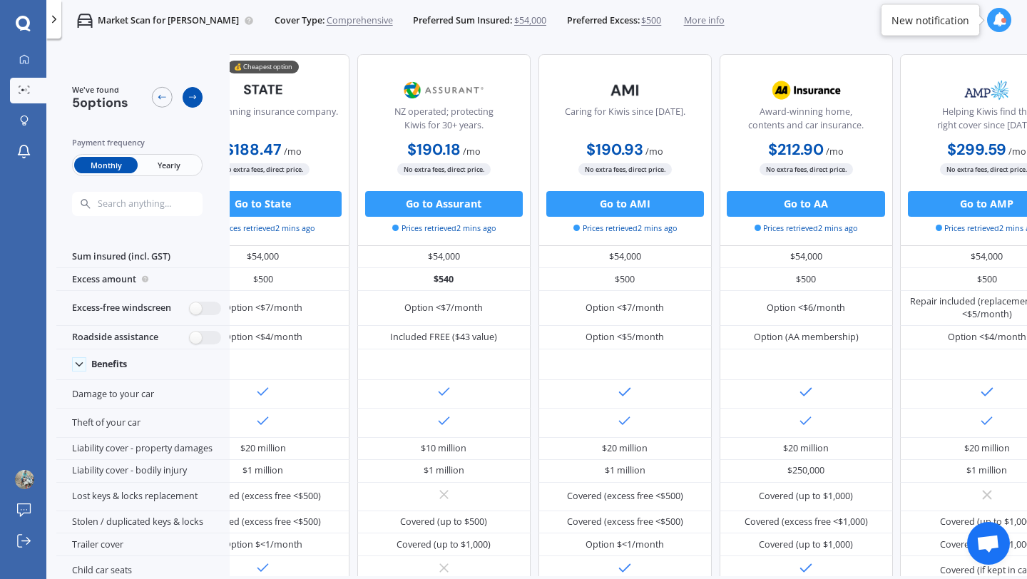
click at [190, 93] on icon at bounding box center [193, 97] width 10 height 10
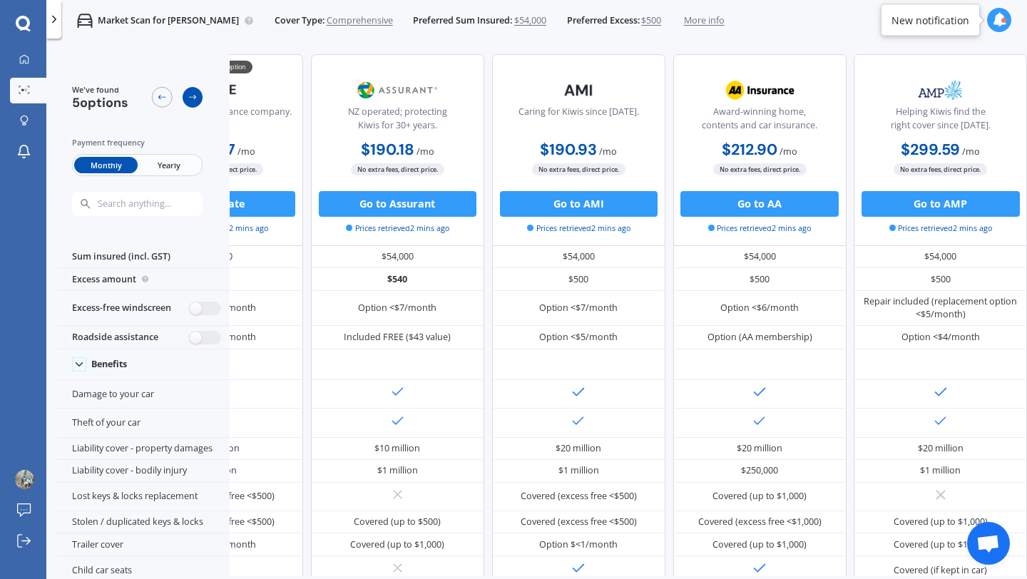
click at [190, 93] on icon at bounding box center [193, 97] width 10 height 10
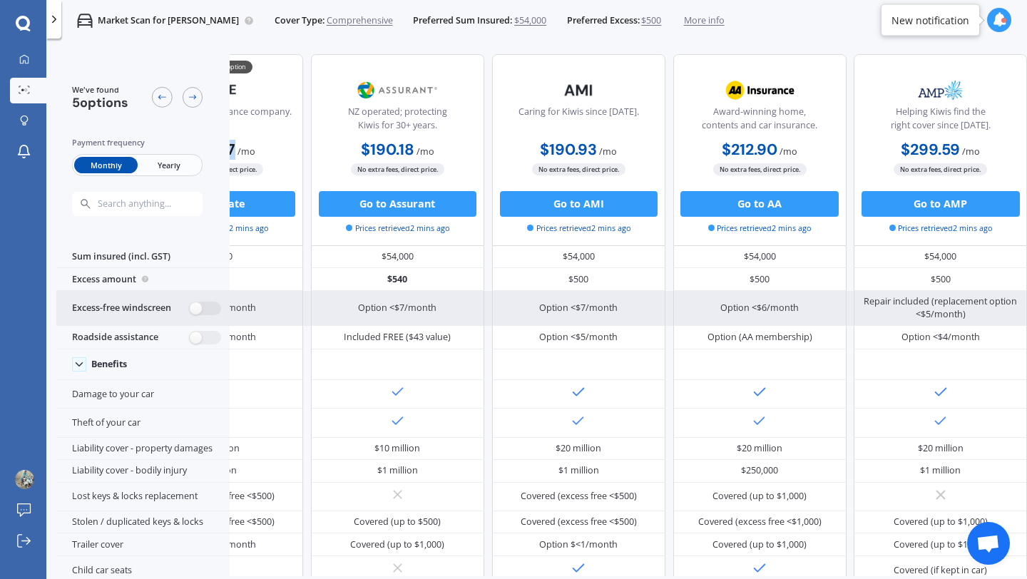
scroll to position [0, 0]
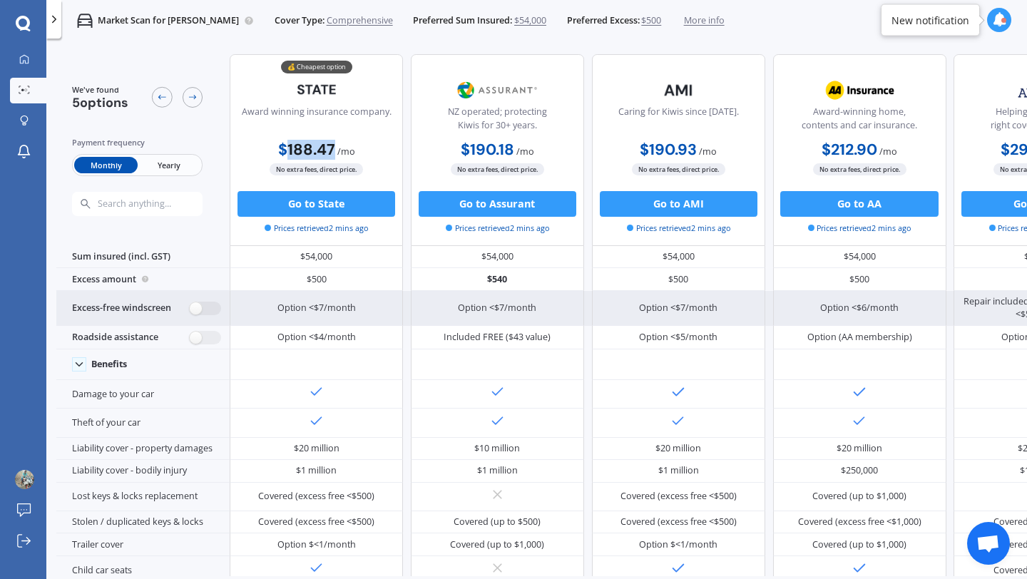
click at [211, 316] on div "Excess-free windscreen" at bounding box center [142, 309] width 173 height 36
click at [215, 302] on label at bounding box center [205, 309] width 31 height 14
radio input "true"
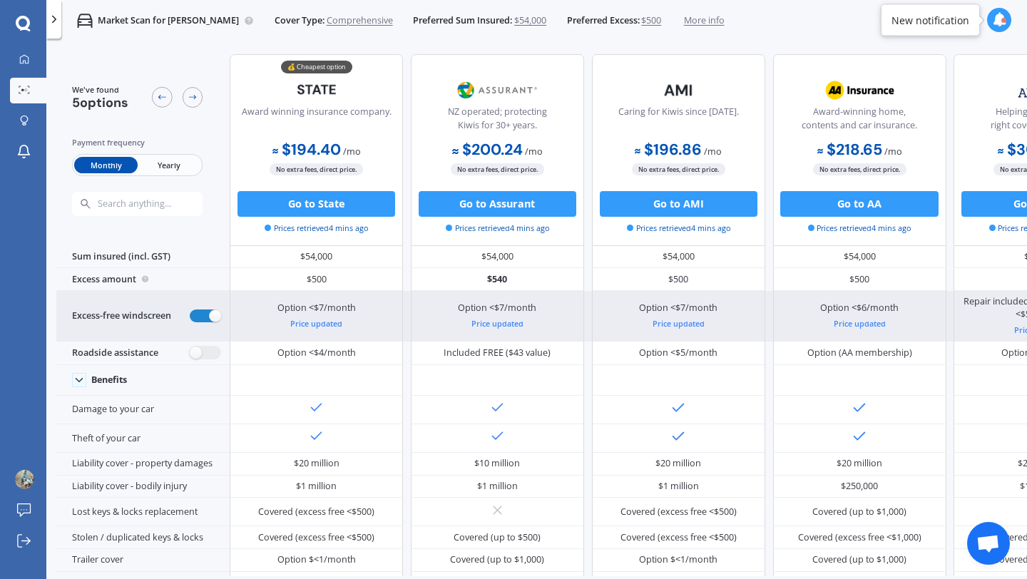
click at [215, 300] on div "Excess-free windscreen" at bounding box center [142, 316] width 173 height 51
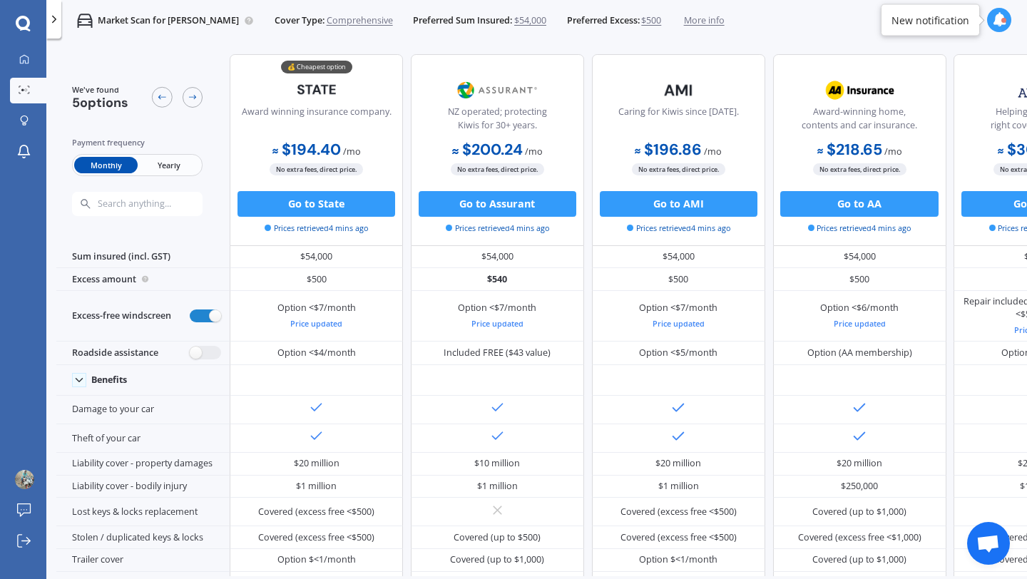
click at [165, 170] on span "Yearly" at bounding box center [169, 165] width 63 height 16
click at [101, 163] on span "Monthly" at bounding box center [105, 165] width 63 height 16
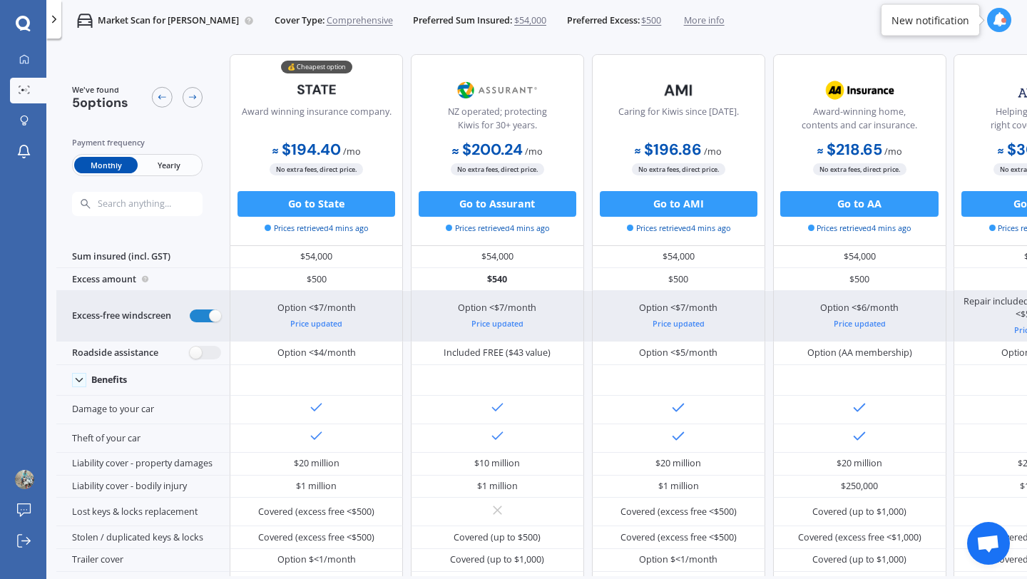
click at [419, 312] on div "Option <$7/month Price updated" at bounding box center [497, 316] width 173 height 51
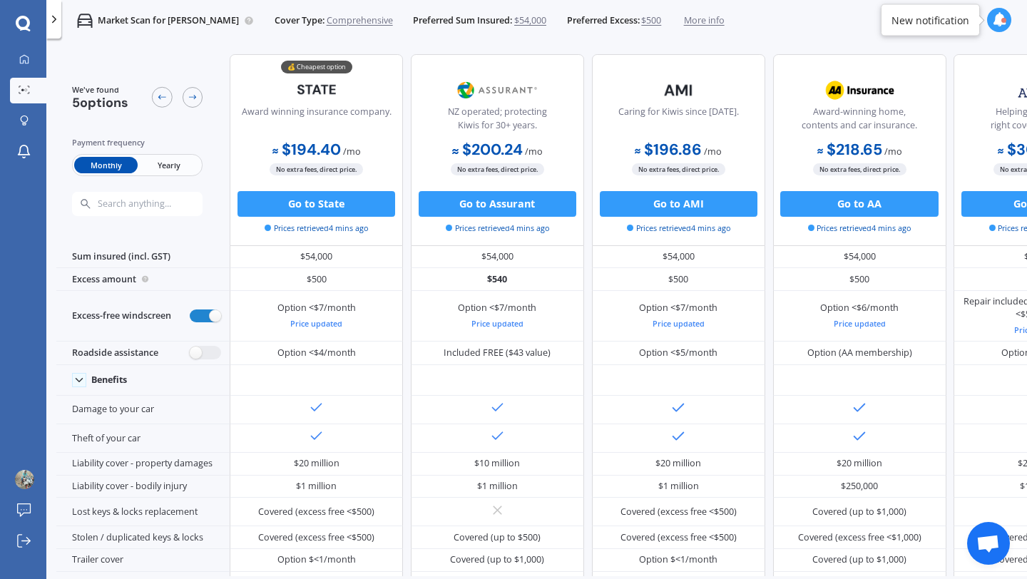
click at [641, 21] on span "$500" at bounding box center [651, 20] width 20 height 13
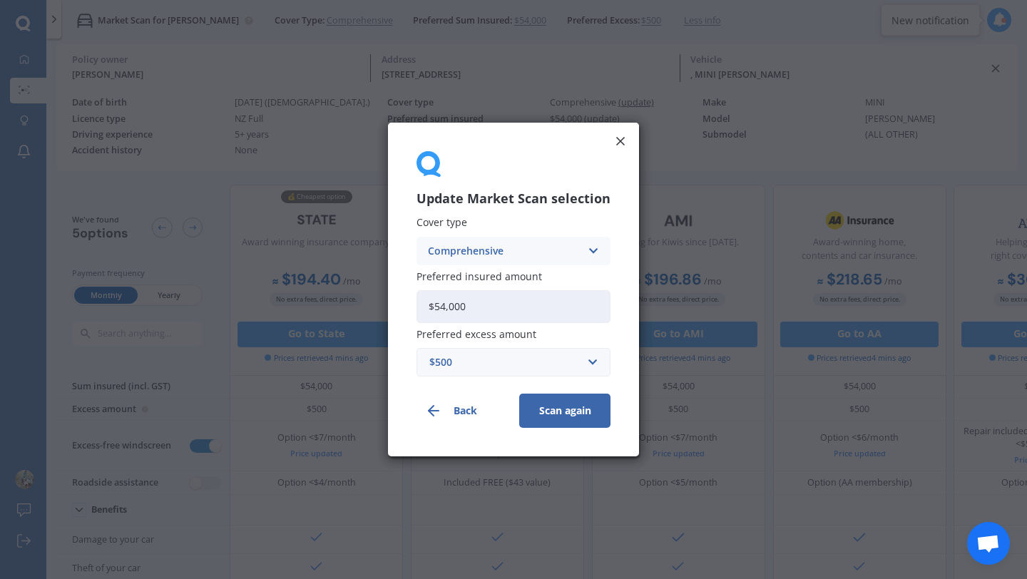
click at [519, 299] on input "$54,000" at bounding box center [513, 306] width 194 height 33
click at [496, 368] on div "$500" at bounding box center [504, 362] width 151 height 16
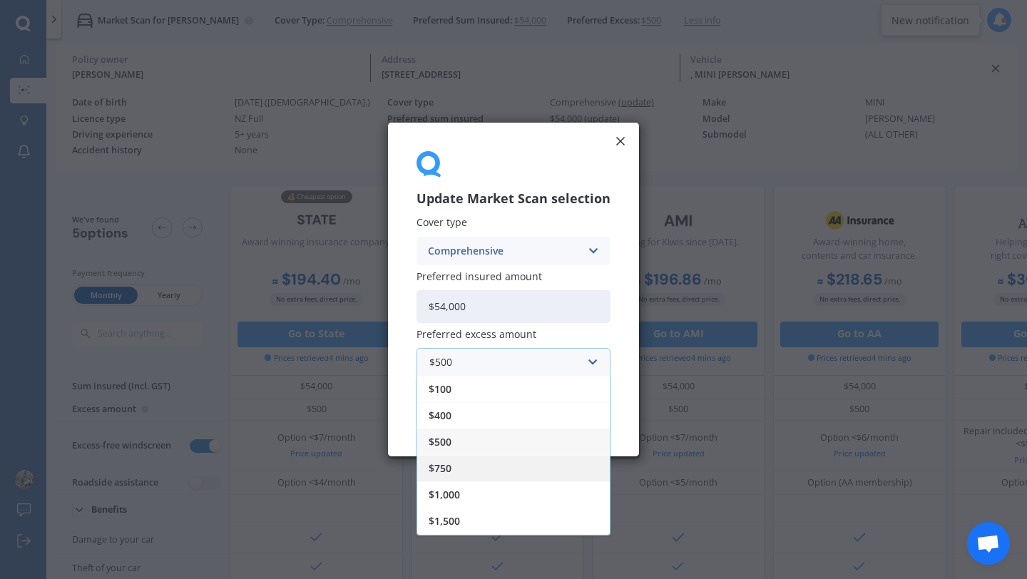
click at [466, 466] on div "$750" at bounding box center [513, 468] width 193 height 26
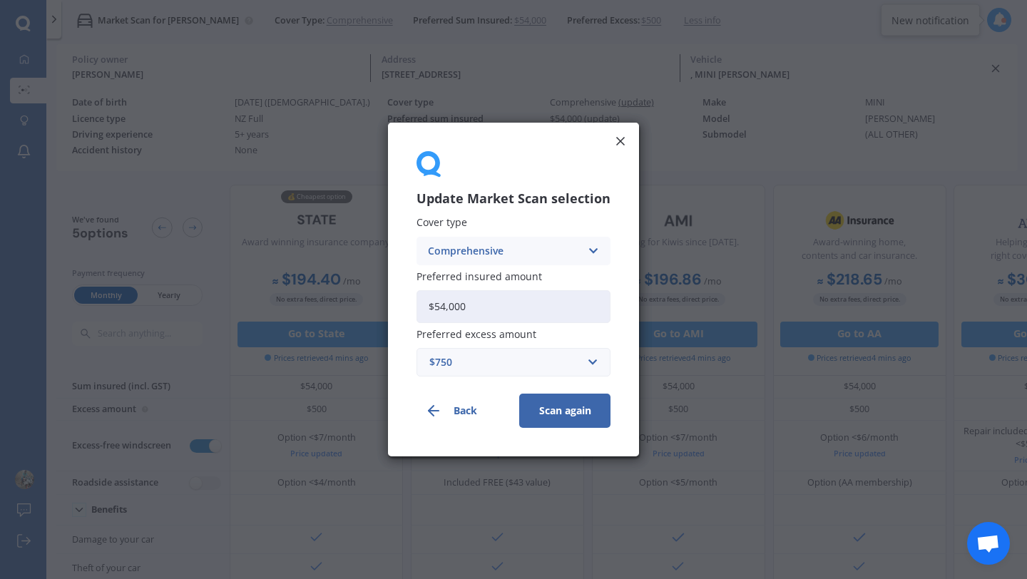
click at [541, 409] on button "Scan again" at bounding box center [564, 411] width 91 height 34
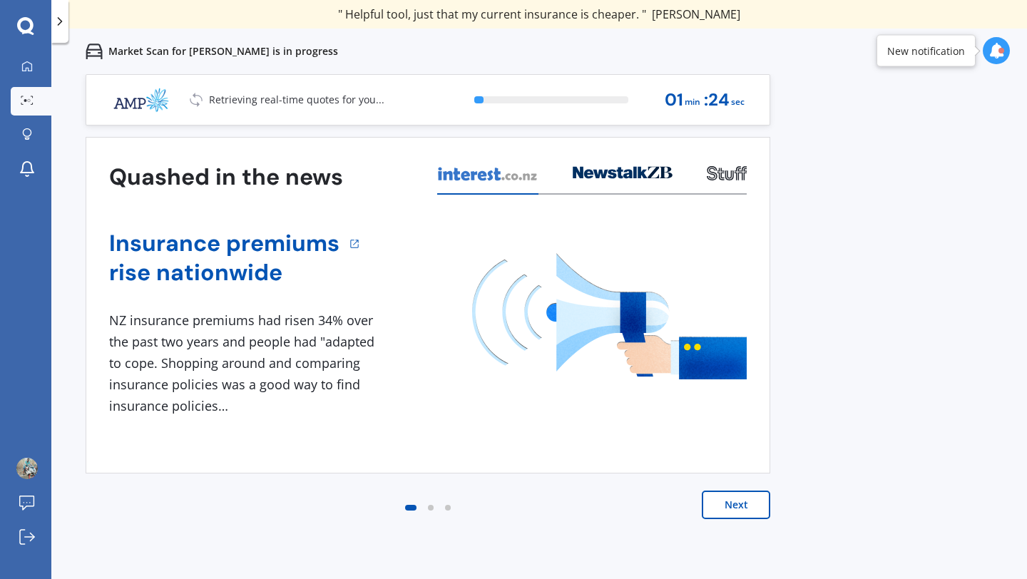
click at [733, 509] on button "Next" at bounding box center [736, 505] width 68 height 29
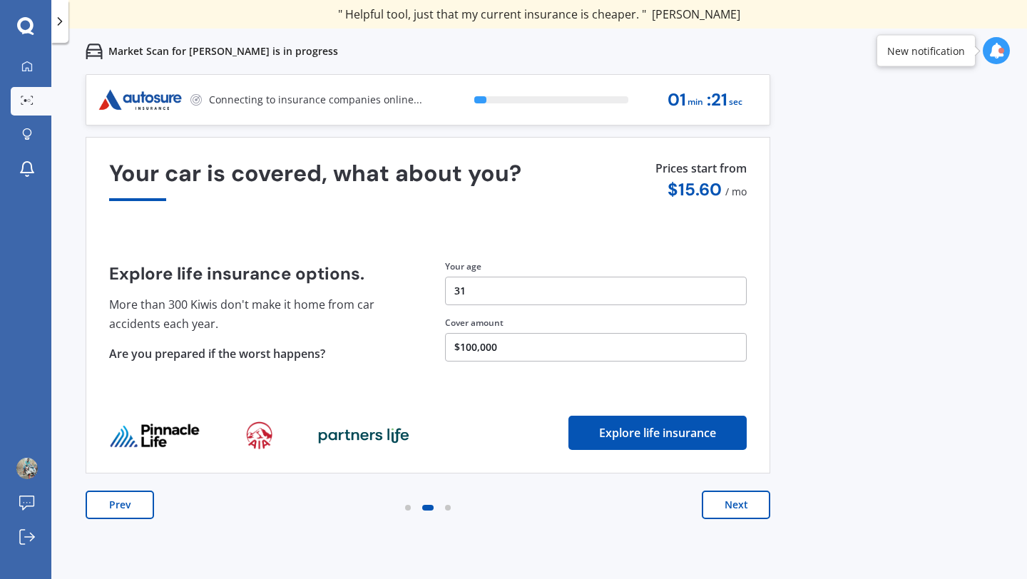
click at [733, 509] on button "Next" at bounding box center [736, 505] width 68 height 29
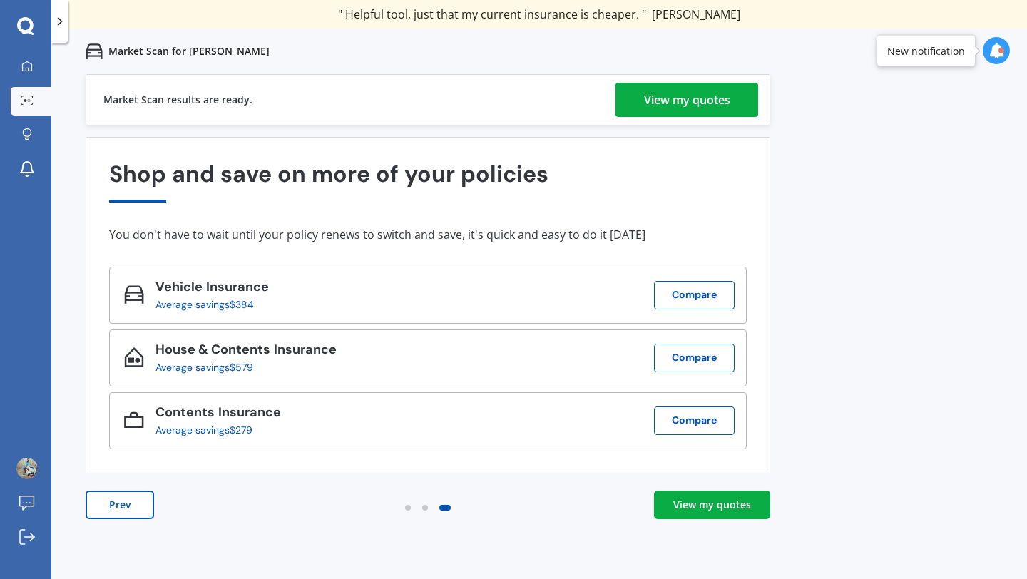
click at [708, 108] on div "View my quotes" at bounding box center [687, 100] width 86 height 34
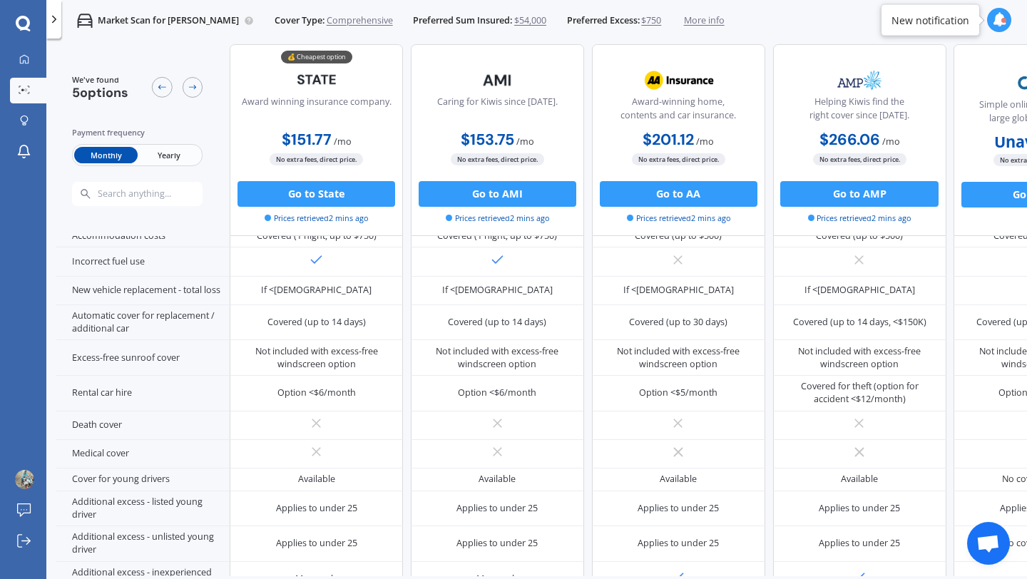
scroll to position [617, 0]
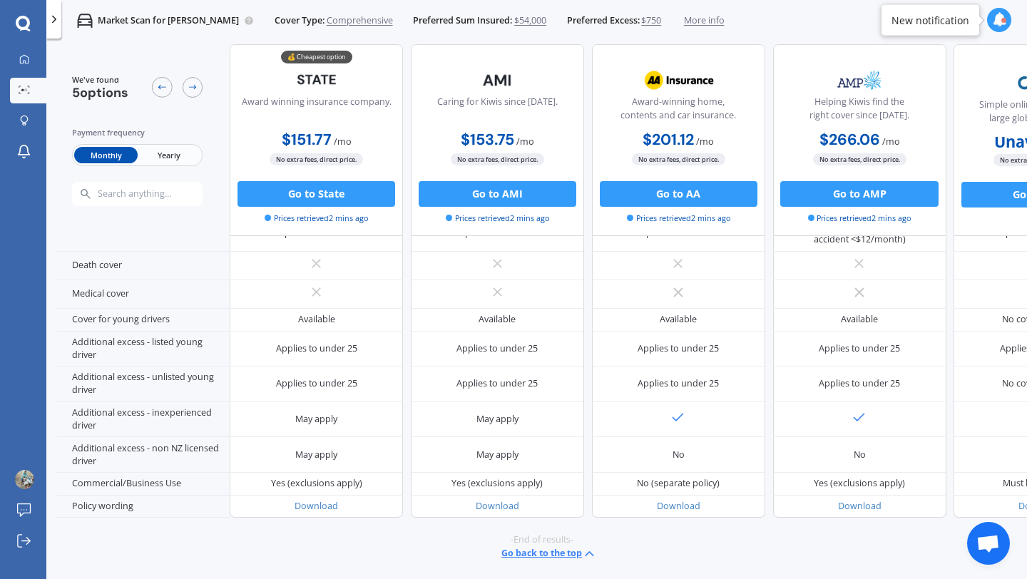
click at [187, 153] on span "Yearly" at bounding box center [169, 155] width 63 height 16
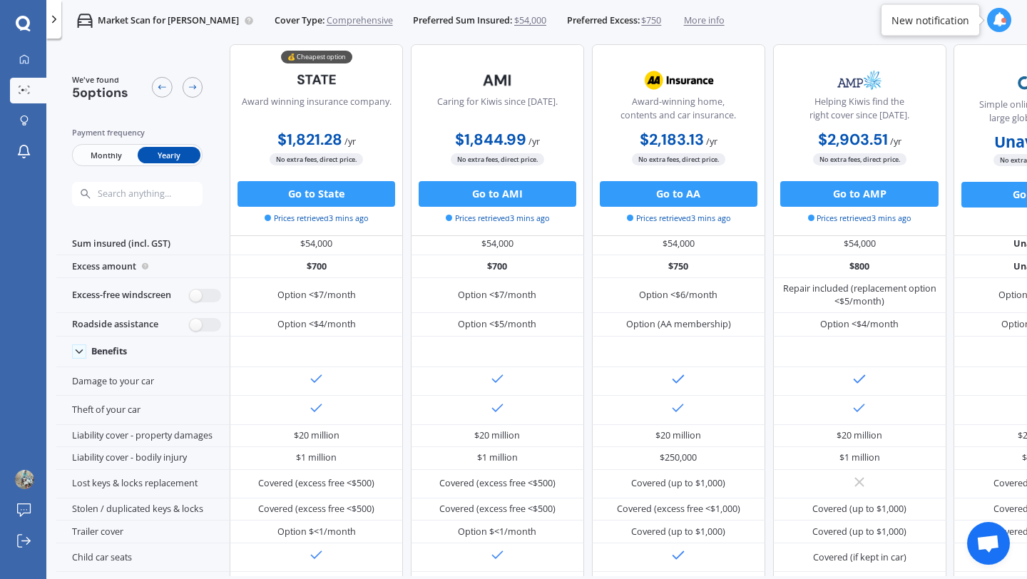
scroll to position [0, 0]
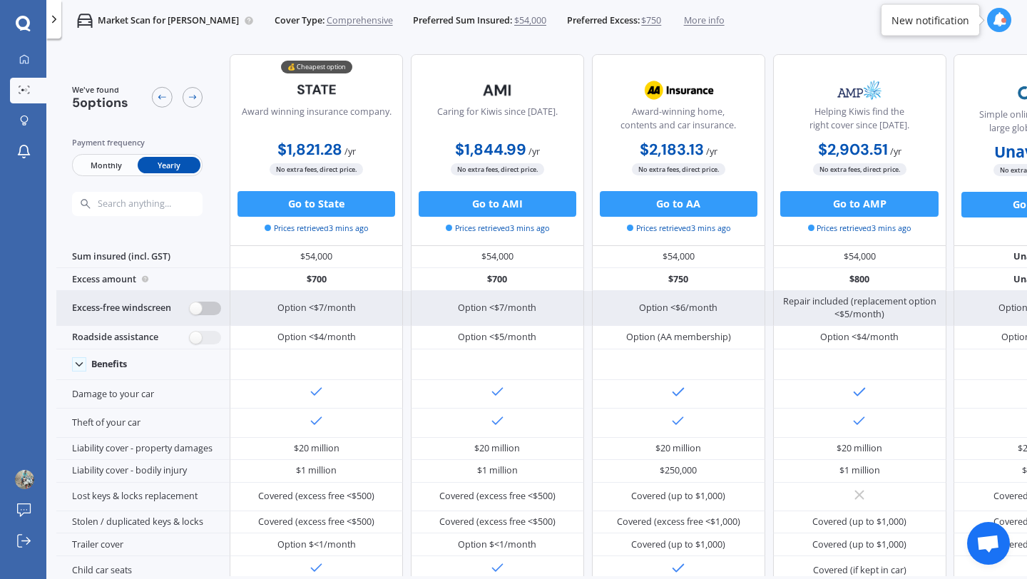
click at [214, 306] on label at bounding box center [205, 309] width 31 height 14
radio input "true"
